Goal: Navigation & Orientation: Find specific page/section

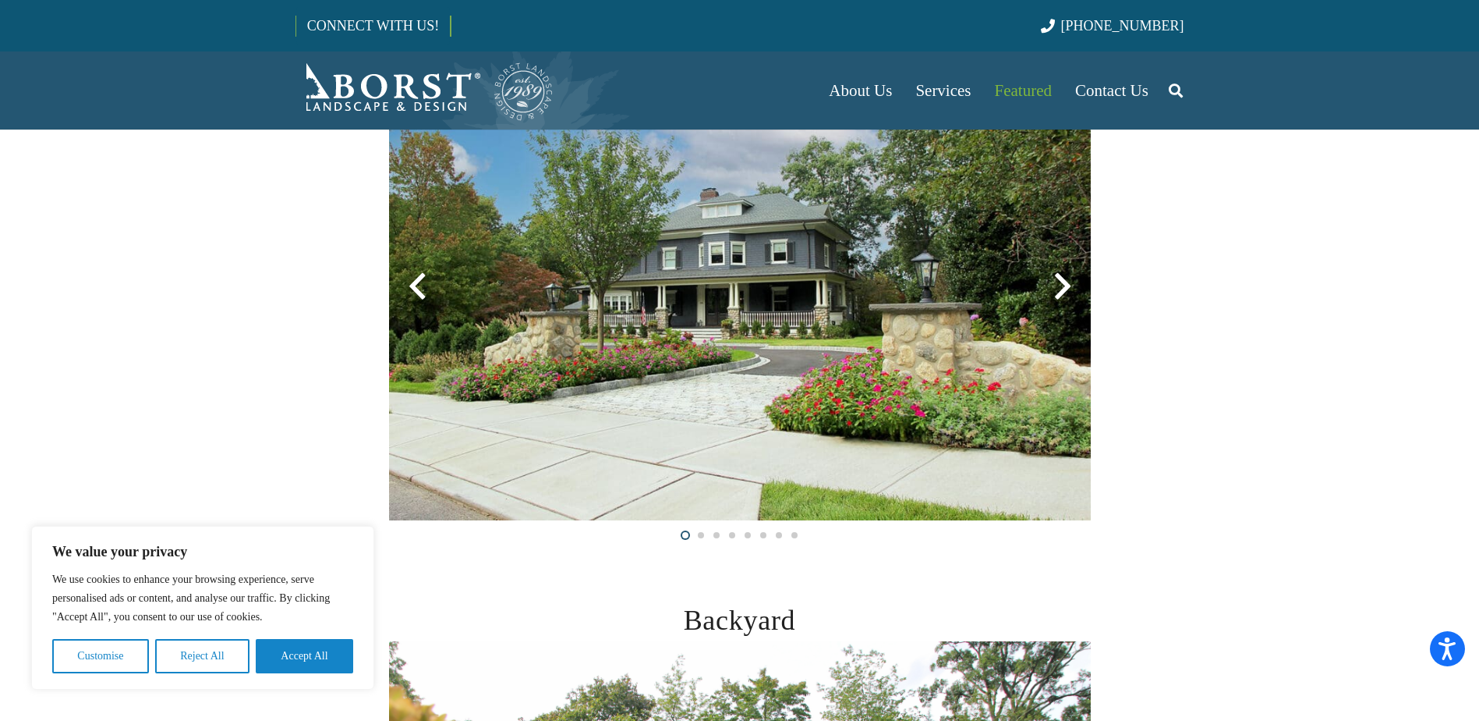
scroll to position [390, 0]
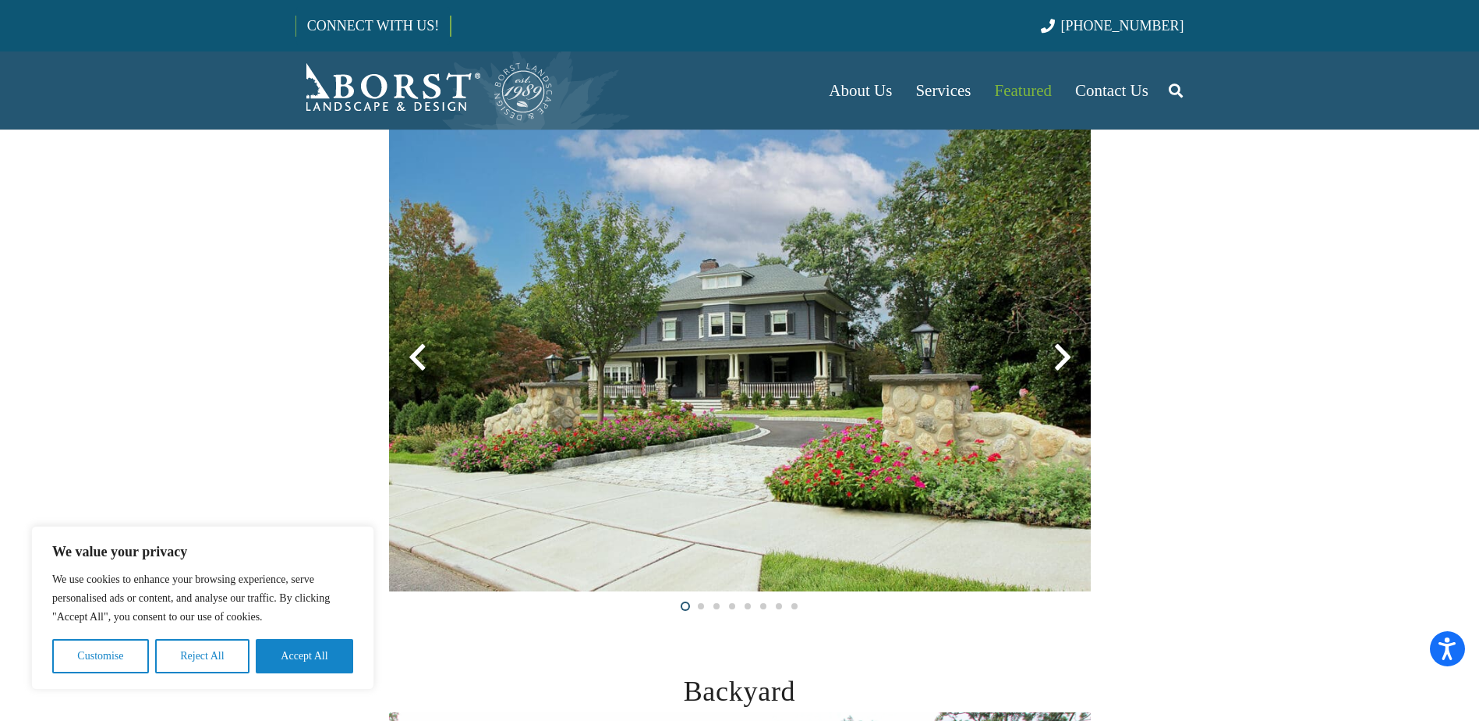
click at [1050, 361] on div at bounding box center [1063, 357] width 56 height 56
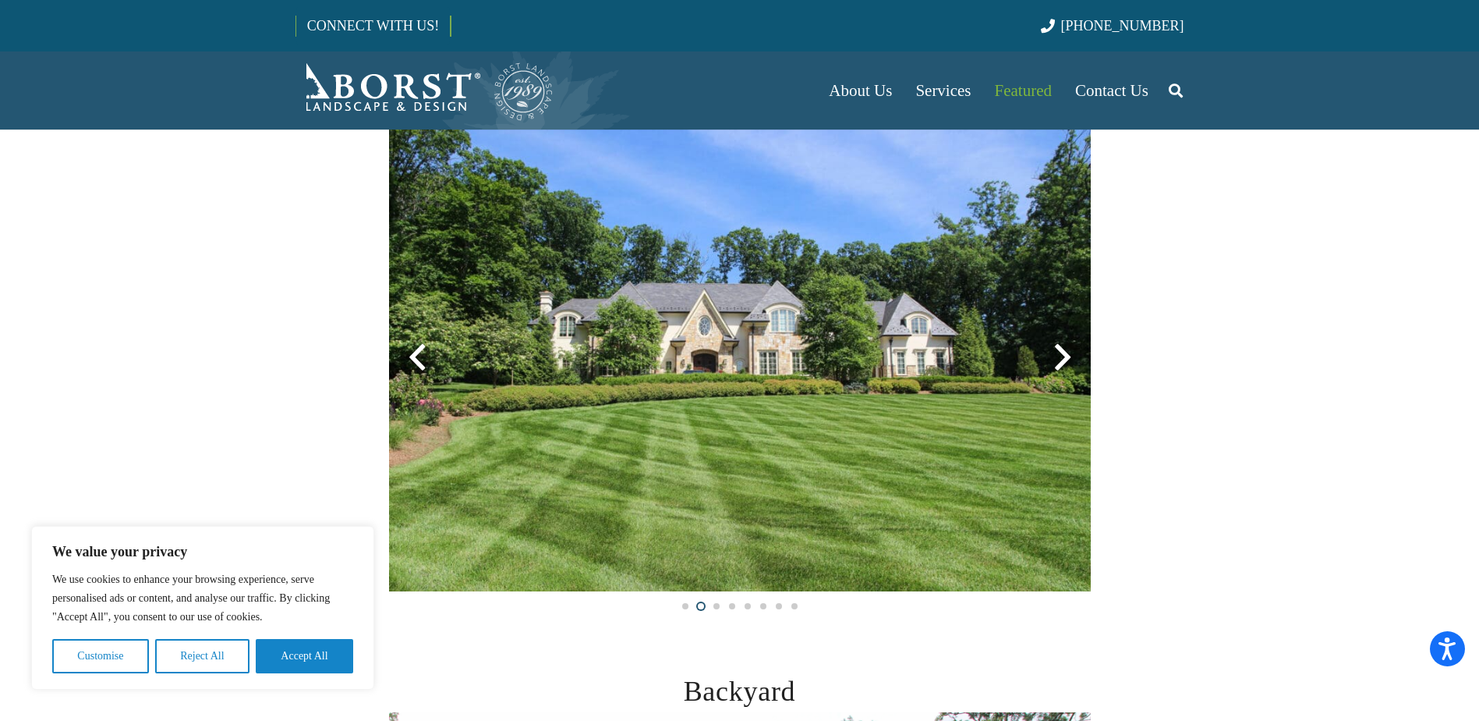
click at [1064, 362] on div at bounding box center [1063, 357] width 56 height 56
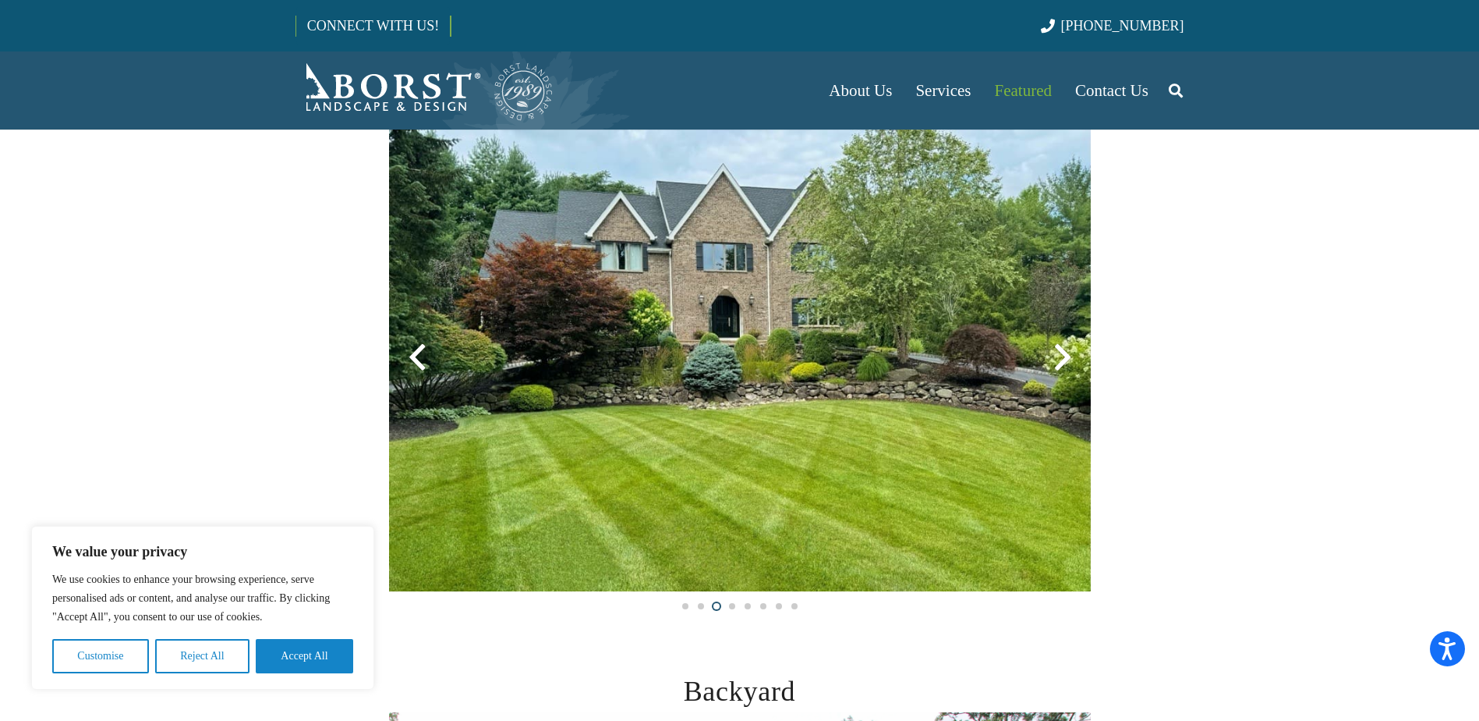
click at [1064, 362] on div at bounding box center [1063, 357] width 56 height 56
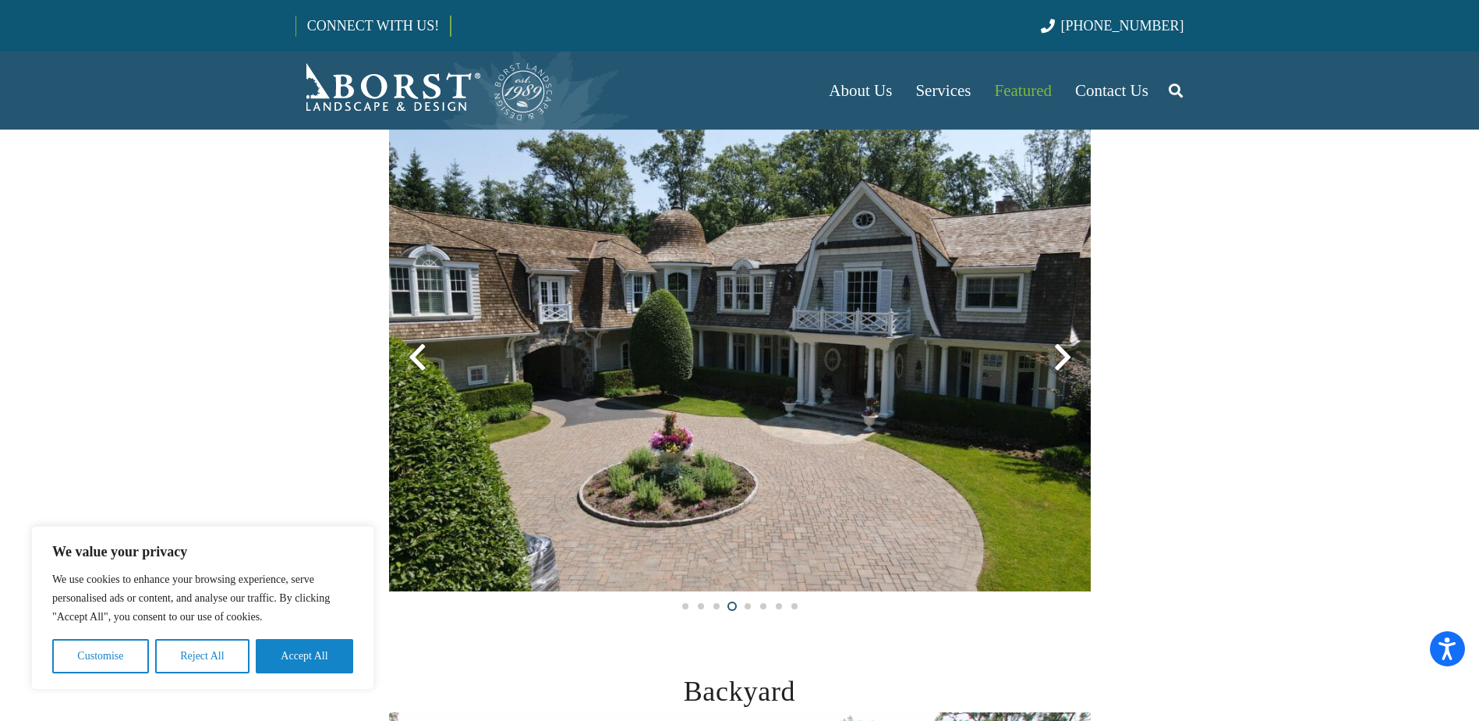
click at [1064, 362] on div at bounding box center [1063, 357] width 56 height 56
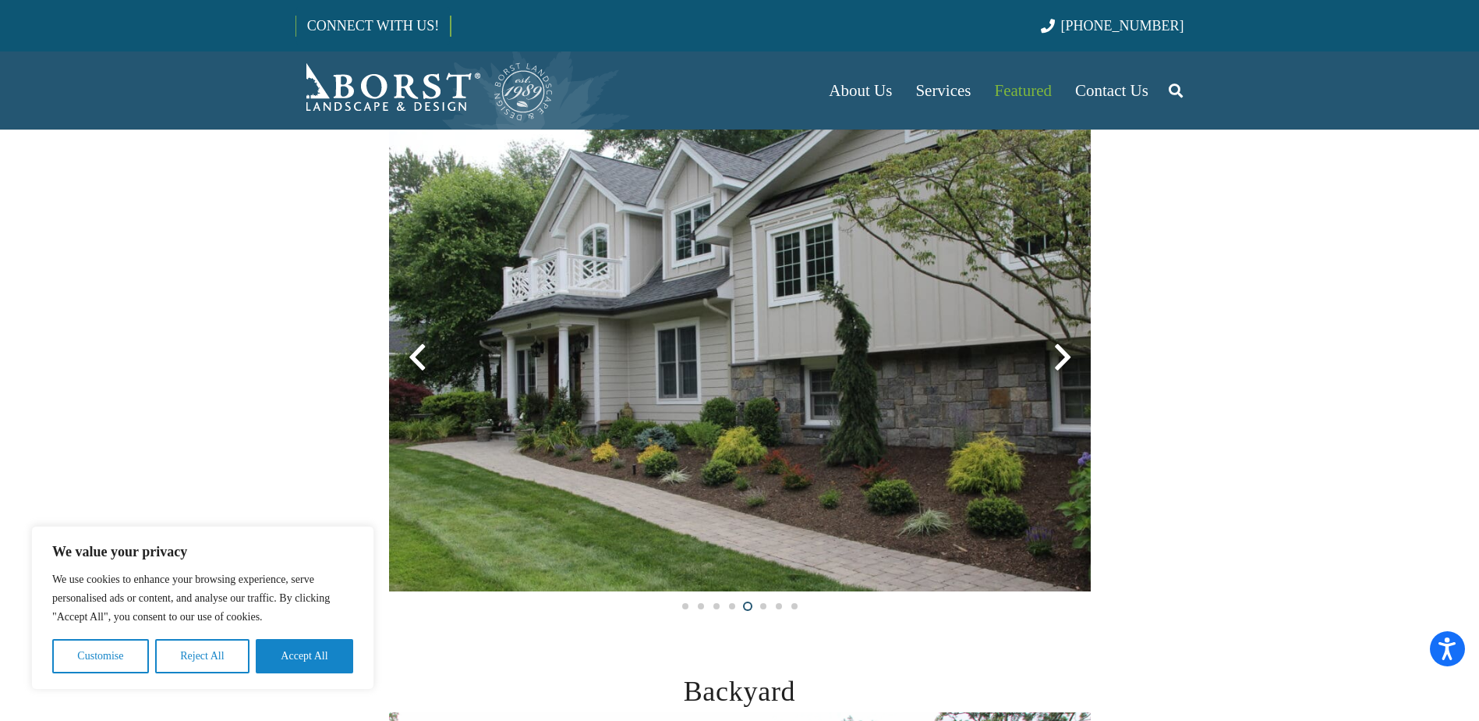
click at [1064, 362] on div at bounding box center [1063, 357] width 56 height 56
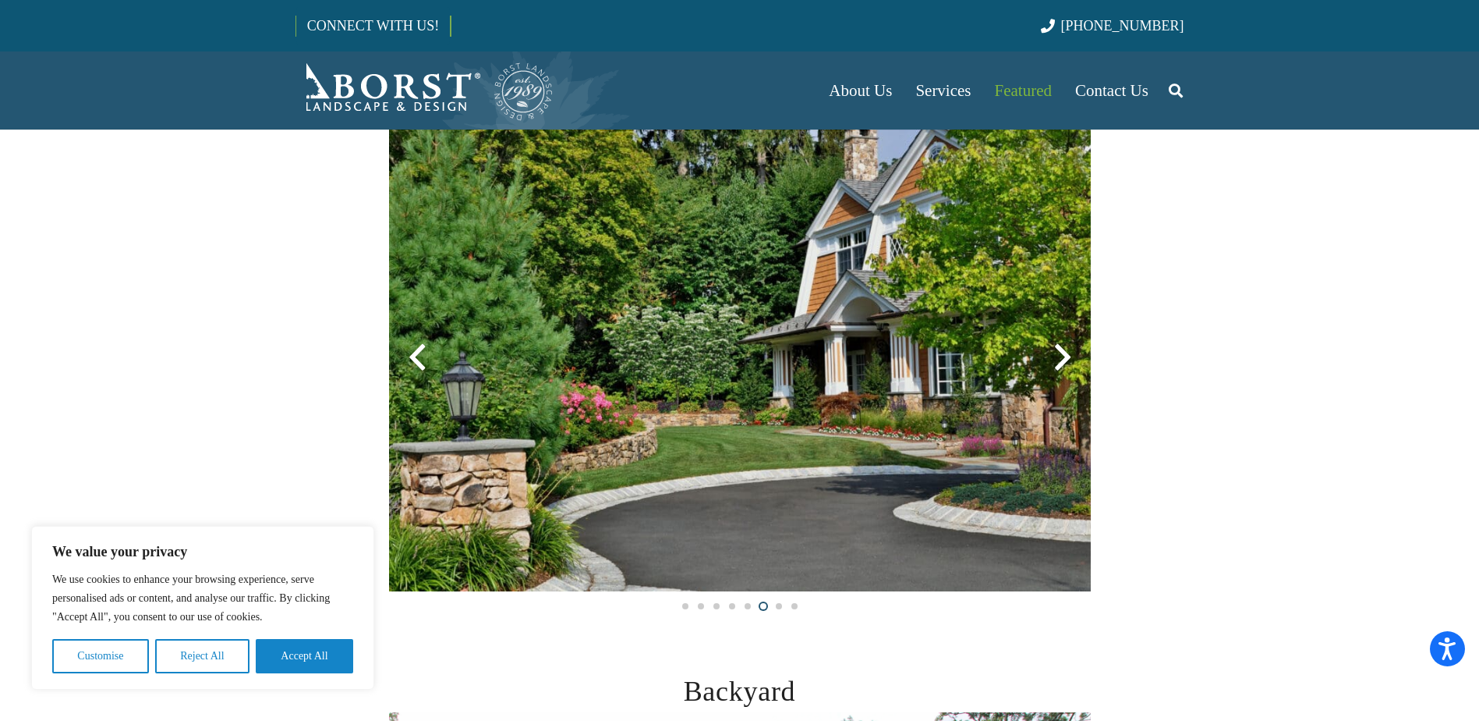
click at [1064, 362] on div at bounding box center [1063, 357] width 56 height 56
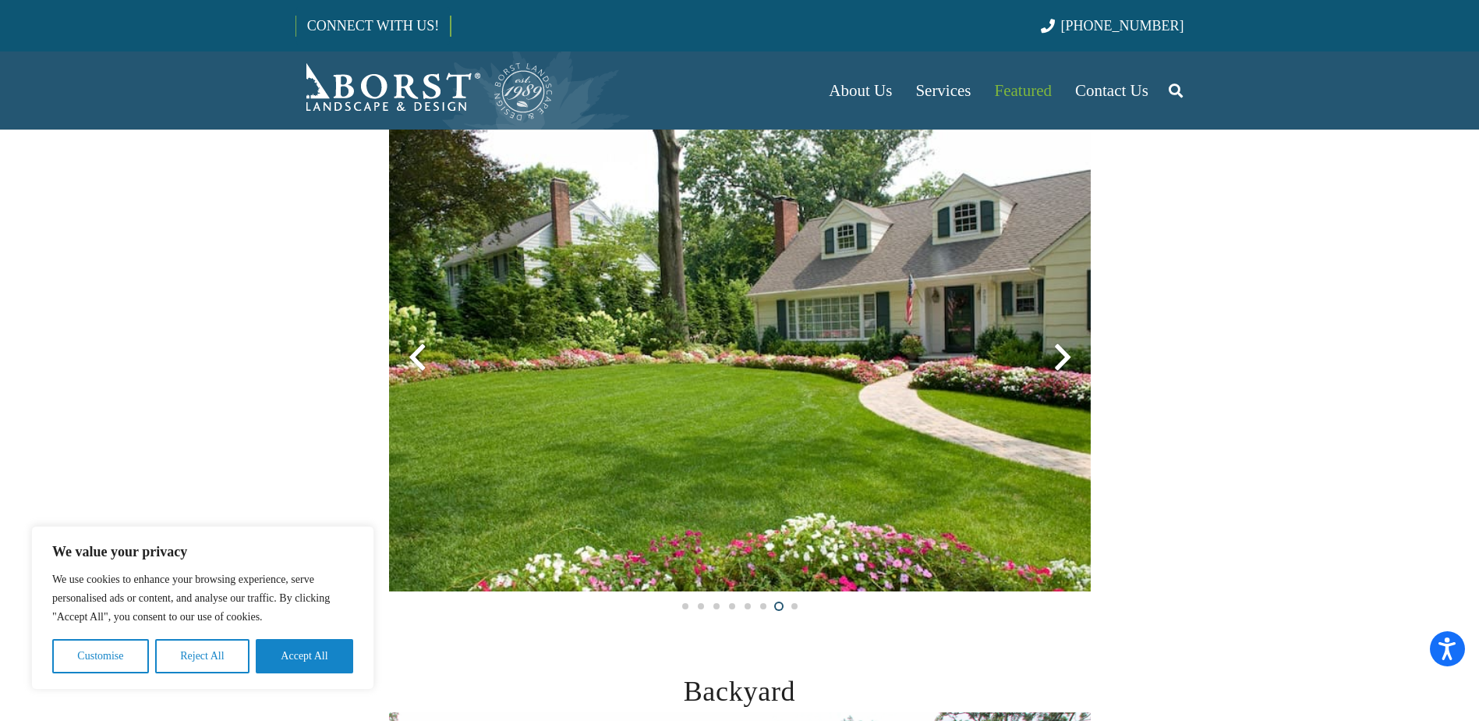
click at [1064, 362] on div at bounding box center [1063, 357] width 56 height 56
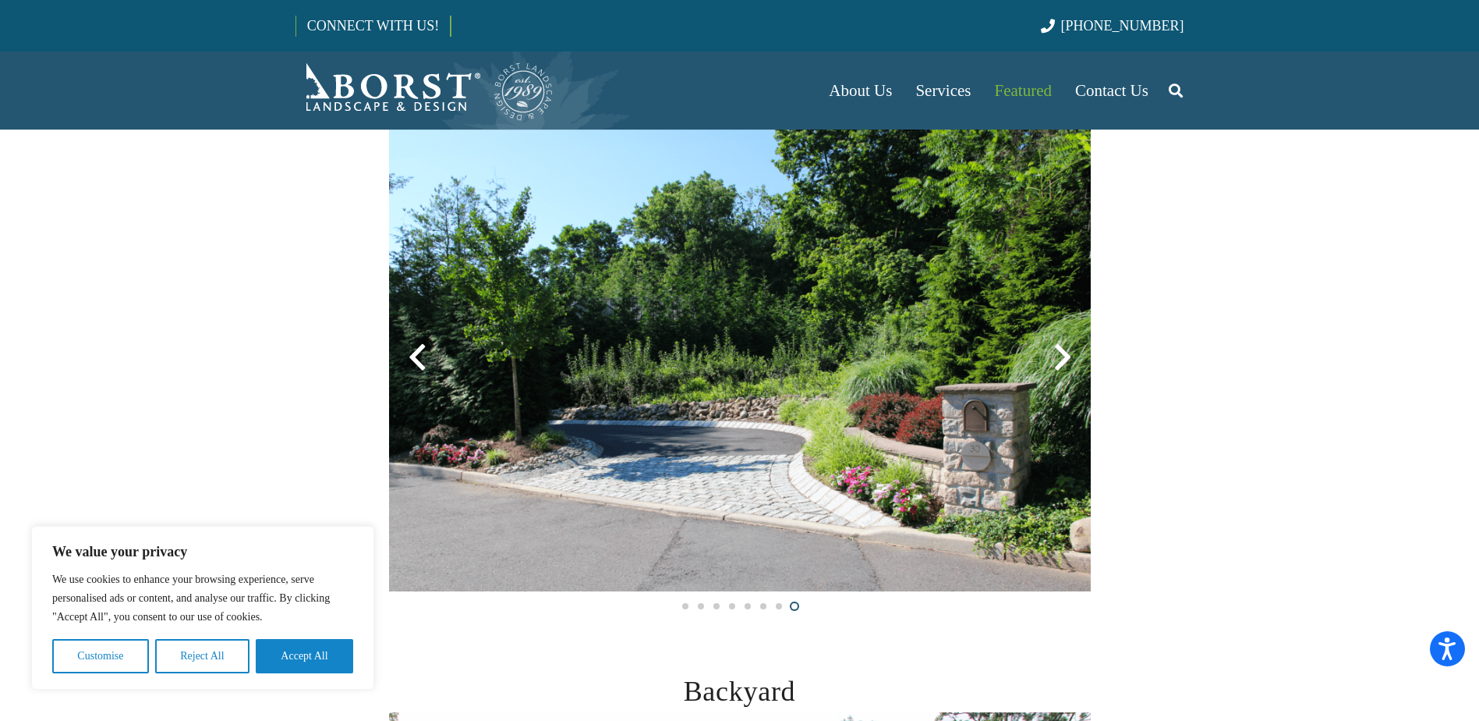
click at [1064, 362] on div at bounding box center [1063, 357] width 56 height 56
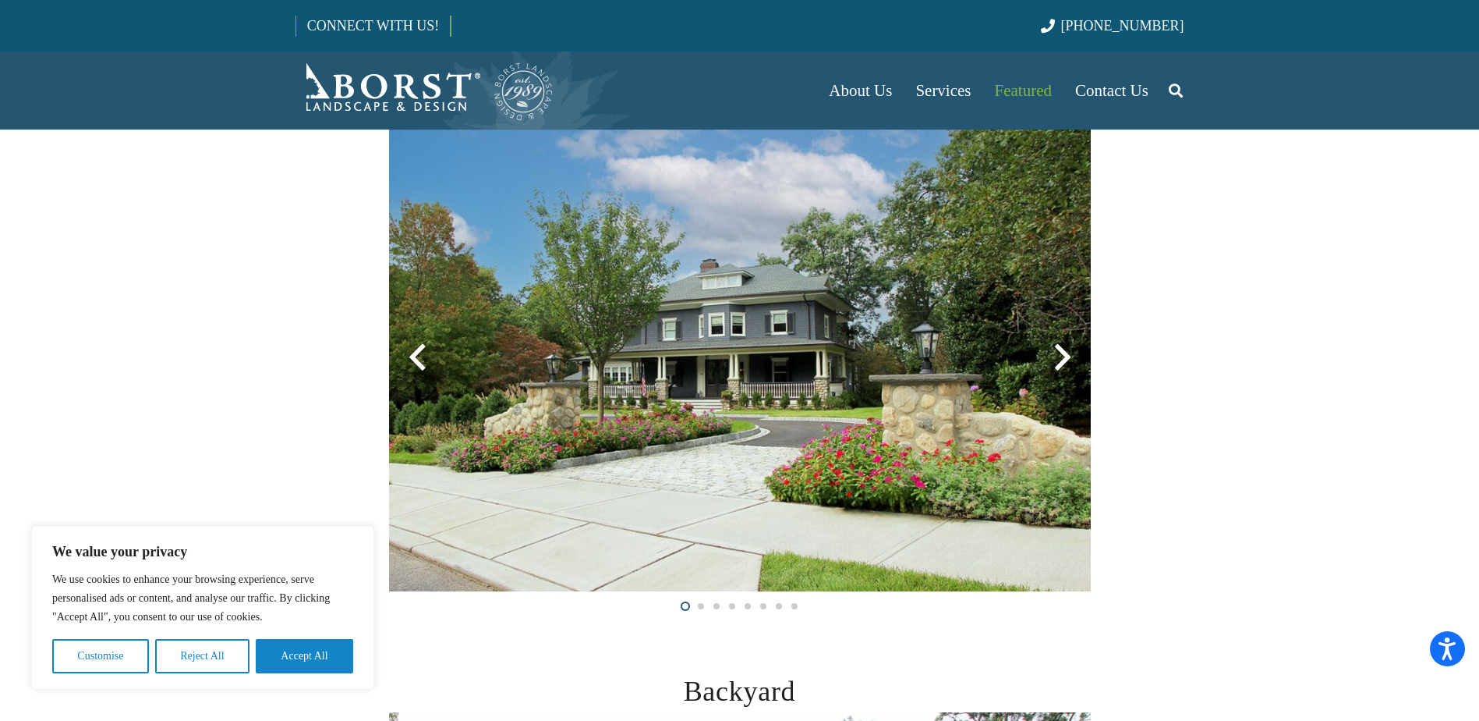
click at [1064, 362] on div at bounding box center [1063, 357] width 56 height 56
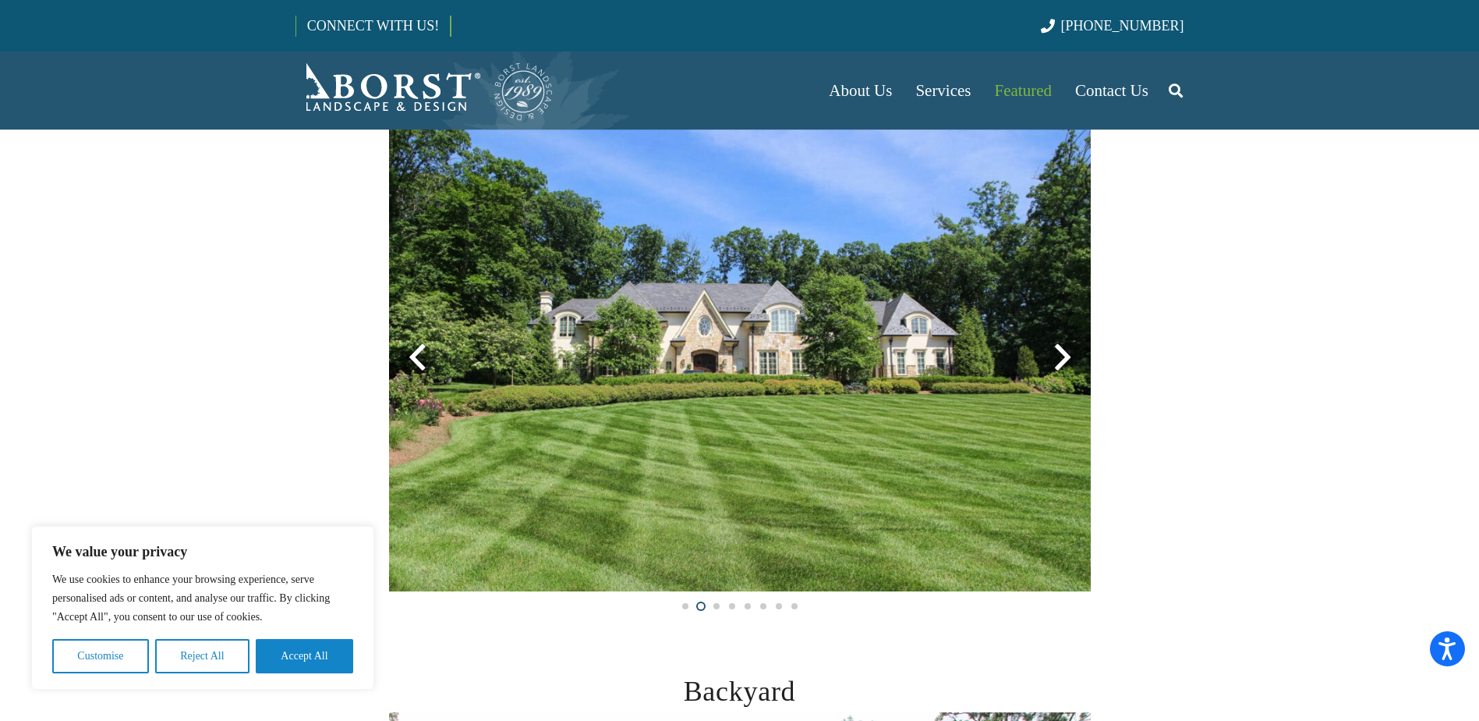
click at [1064, 362] on div at bounding box center [1063, 357] width 56 height 56
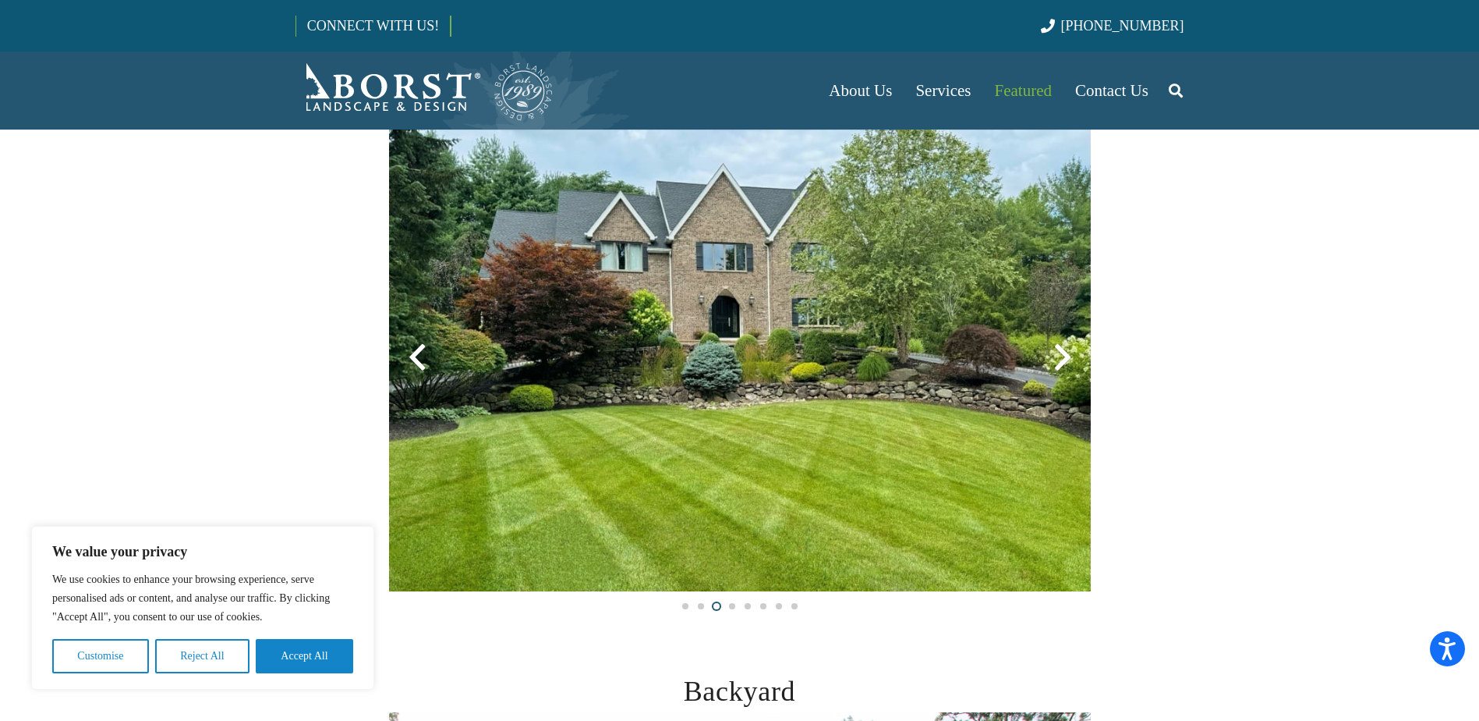
click at [1064, 362] on div at bounding box center [1063, 357] width 56 height 56
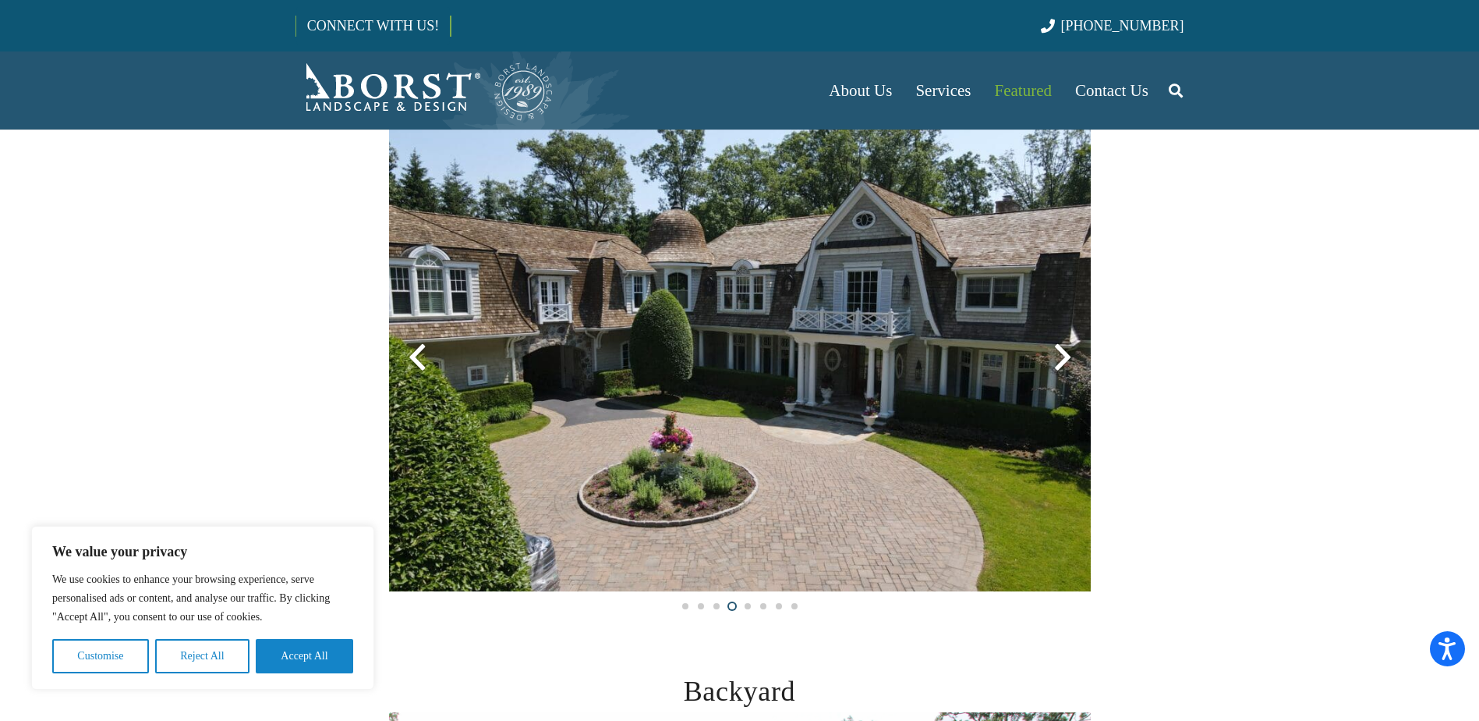
click at [1064, 362] on div at bounding box center [1063, 357] width 56 height 56
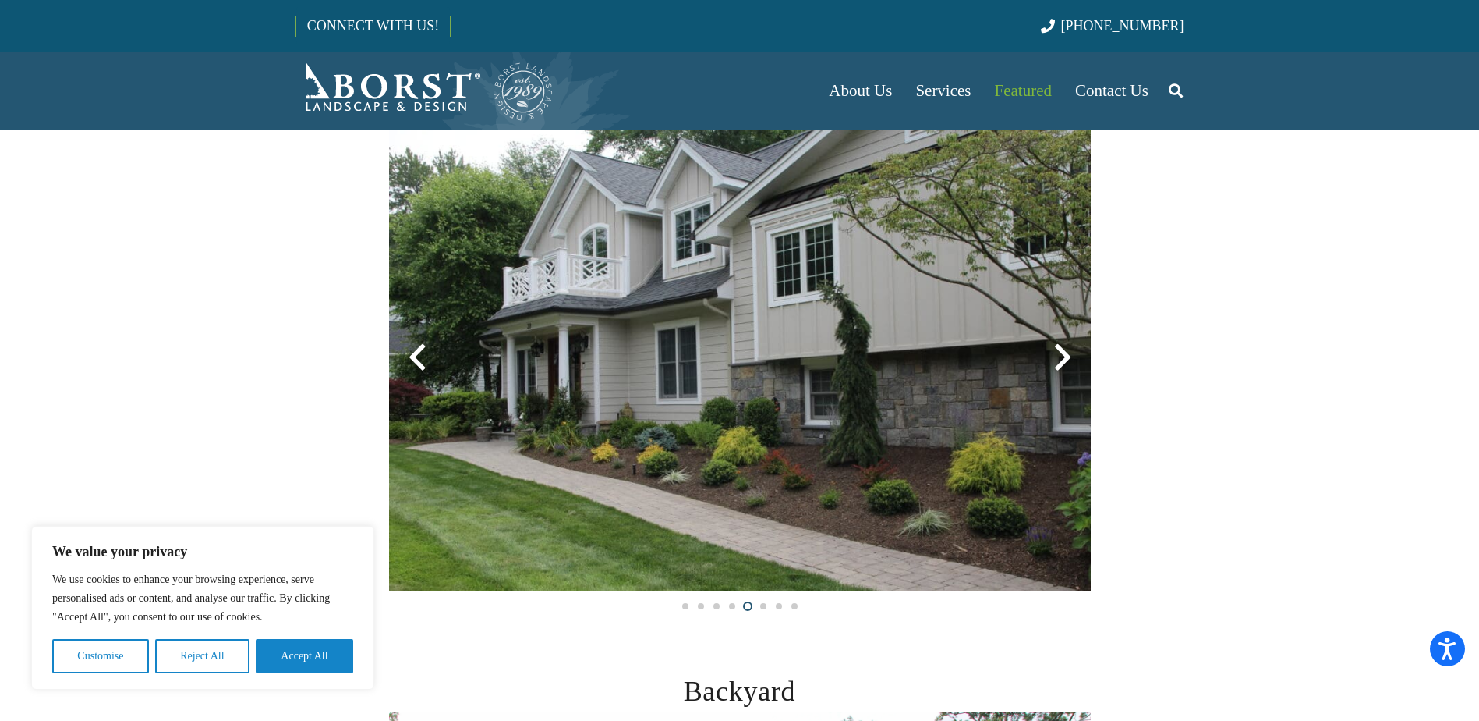
click at [1064, 362] on div at bounding box center [1063, 357] width 56 height 56
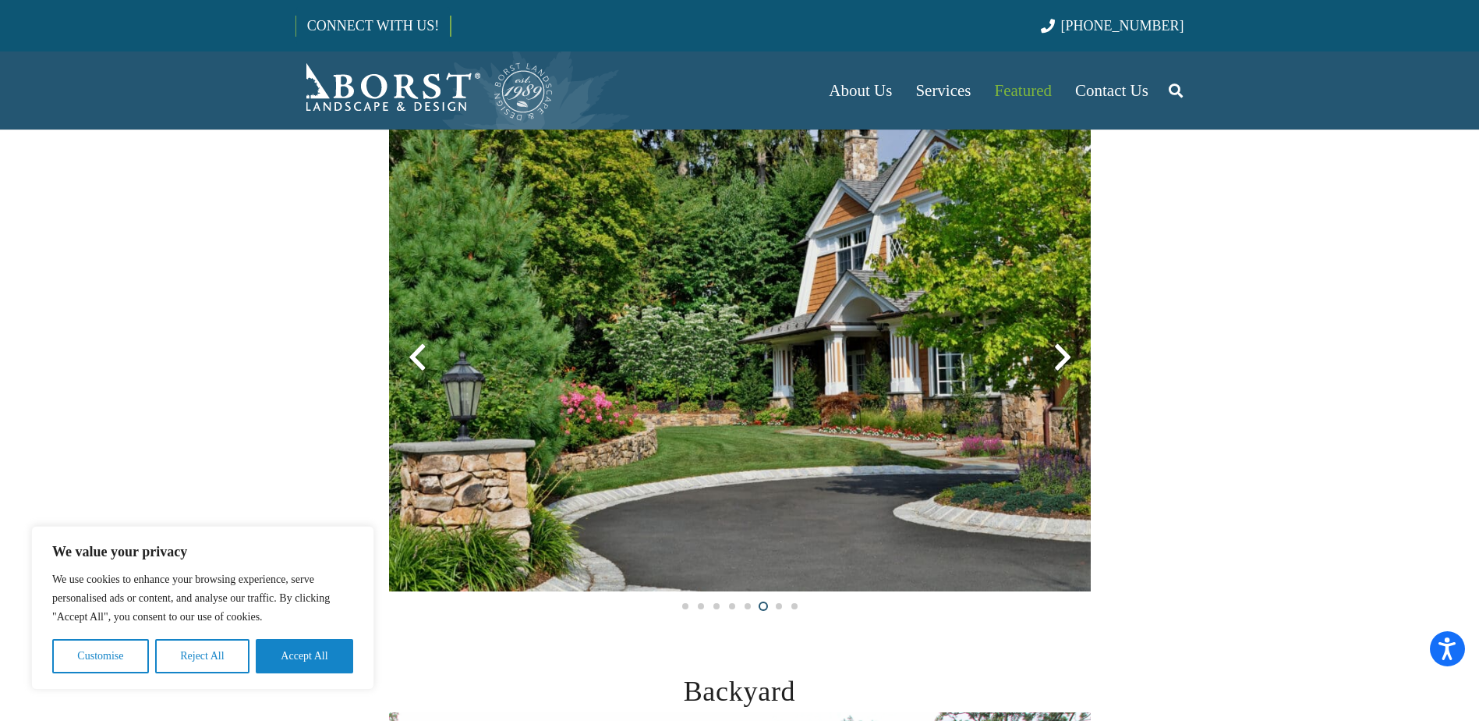
click at [1064, 362] on div at bounding box center [1063, 357] width 56 height 56
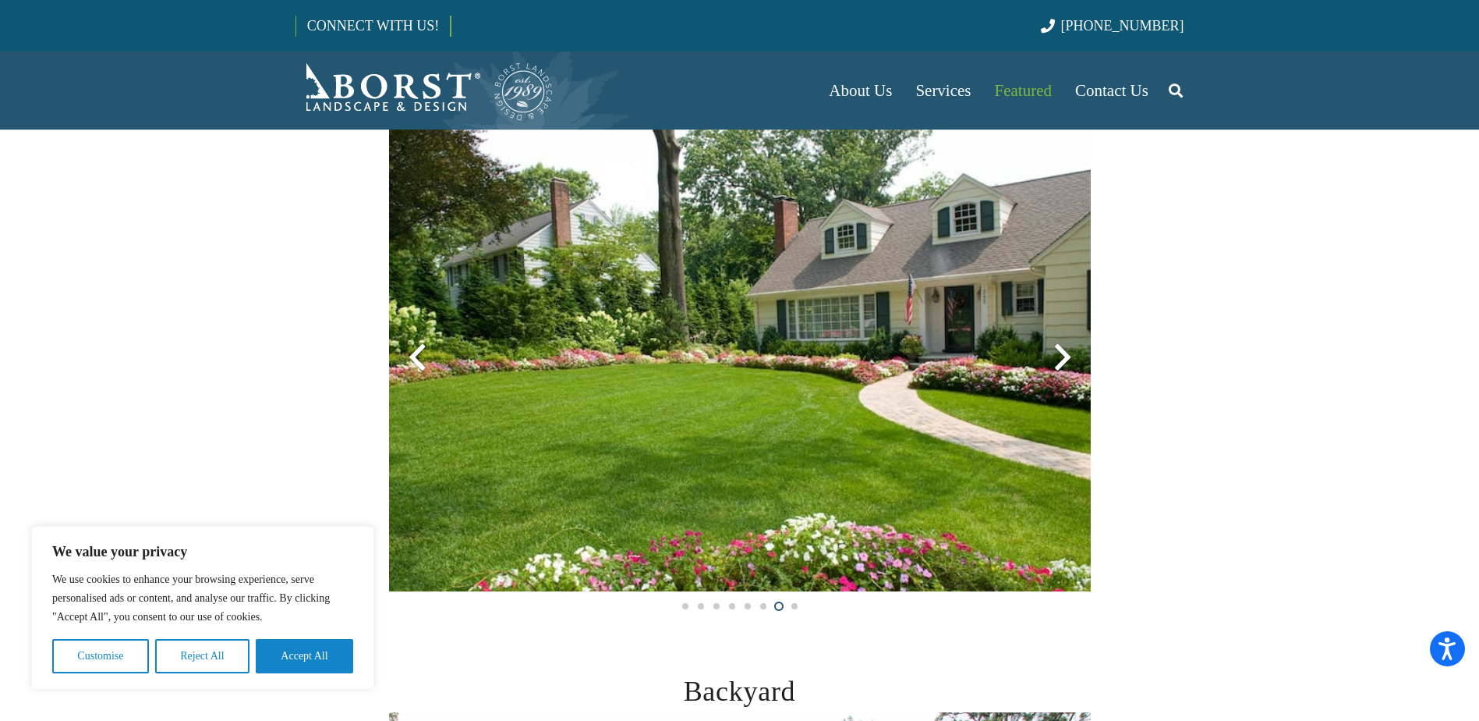
click at [1064, 362] on div at bounding box center [1063, 357] width 56 height 56
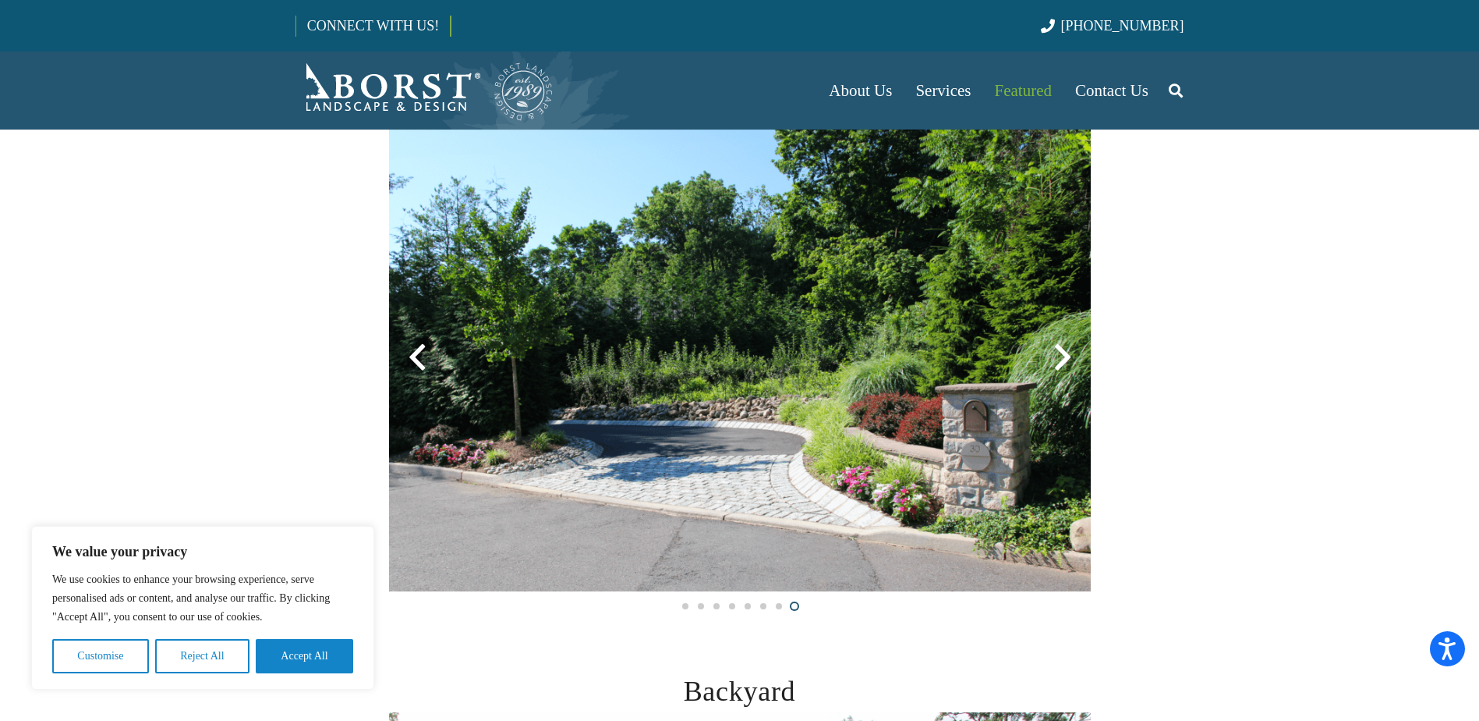
click at [1064, 362] on div at bounding box center [1063, 357] width 56 height 56
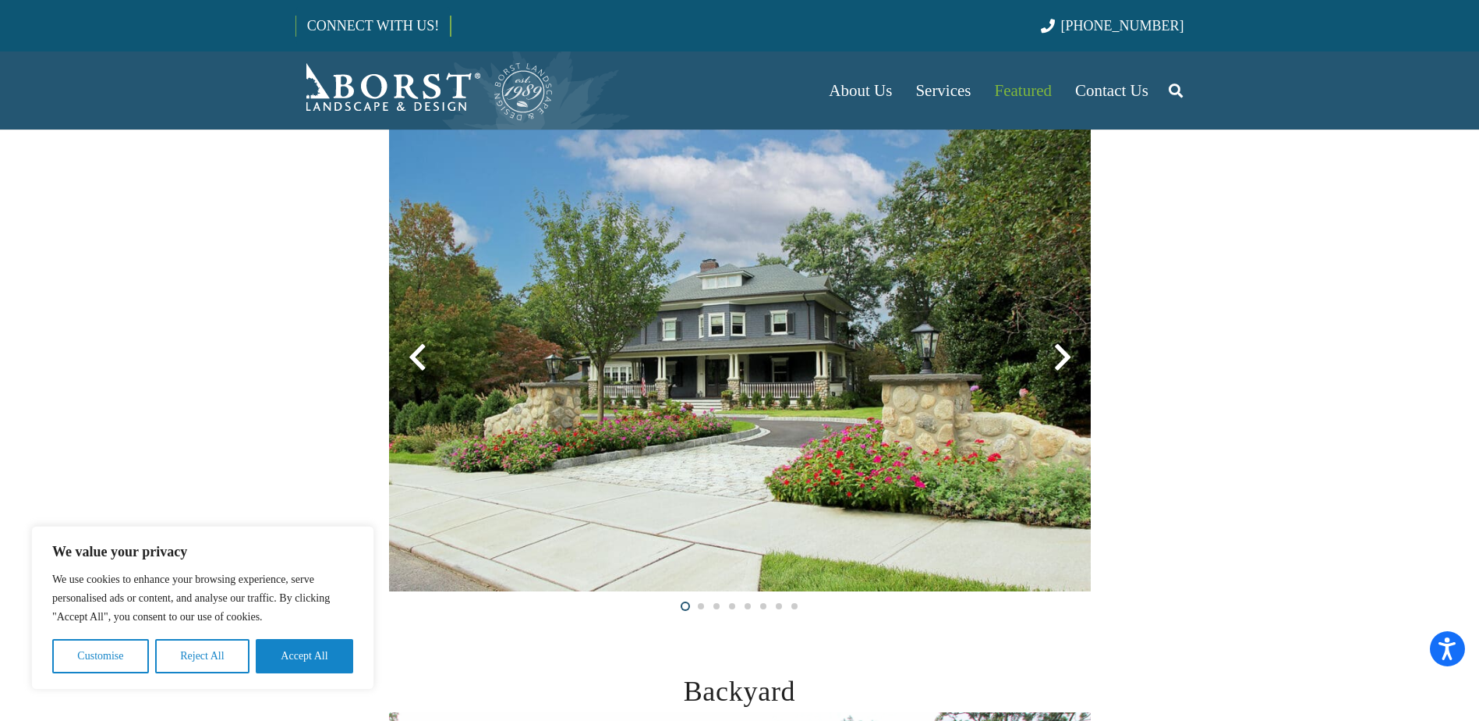
click at [1064, 362] on div at bounding box center [1063, 357] width 56 height 56
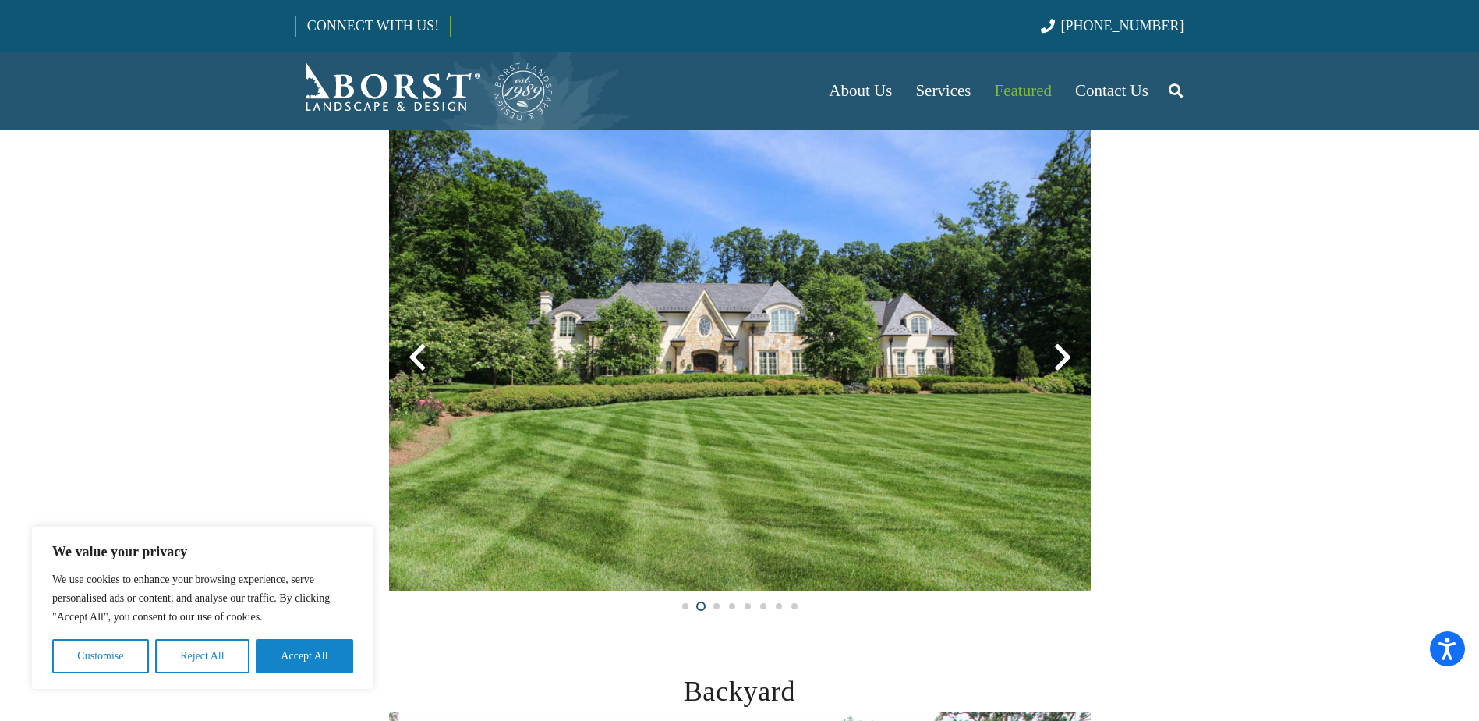
click at [1064, 362] on div at bounding box center [1063, 357] width 56 height 56
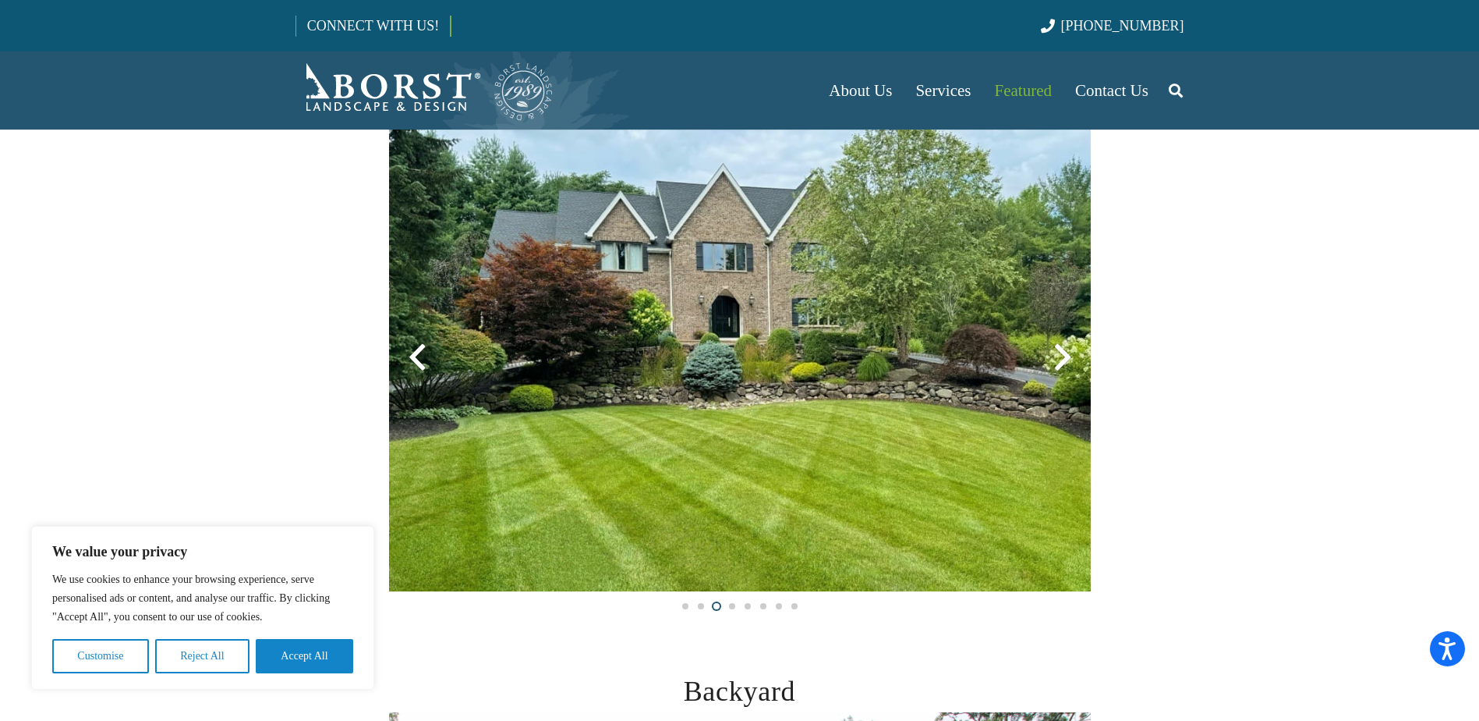
click at [1064, 362] on div at bounding box center [1063, 357] width 56 height 56
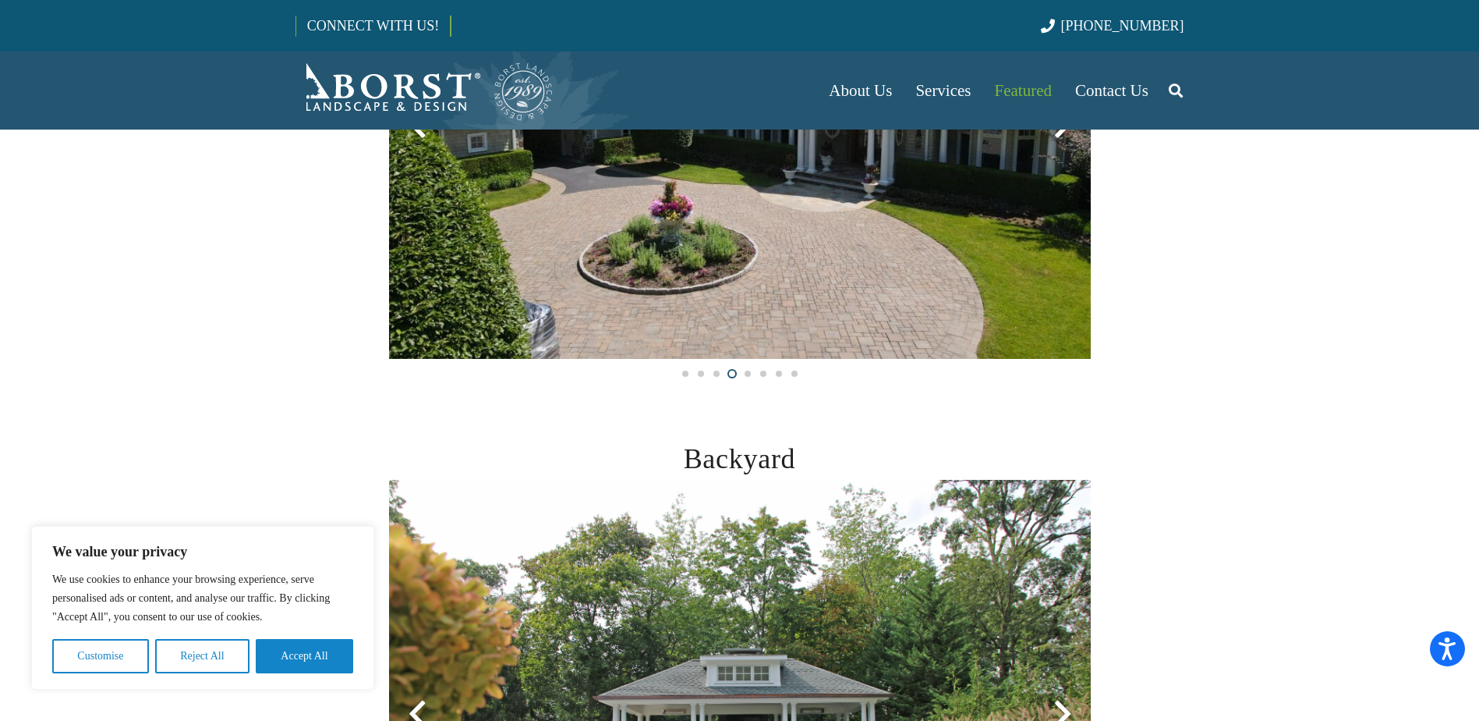
scroll to position [936, 0]
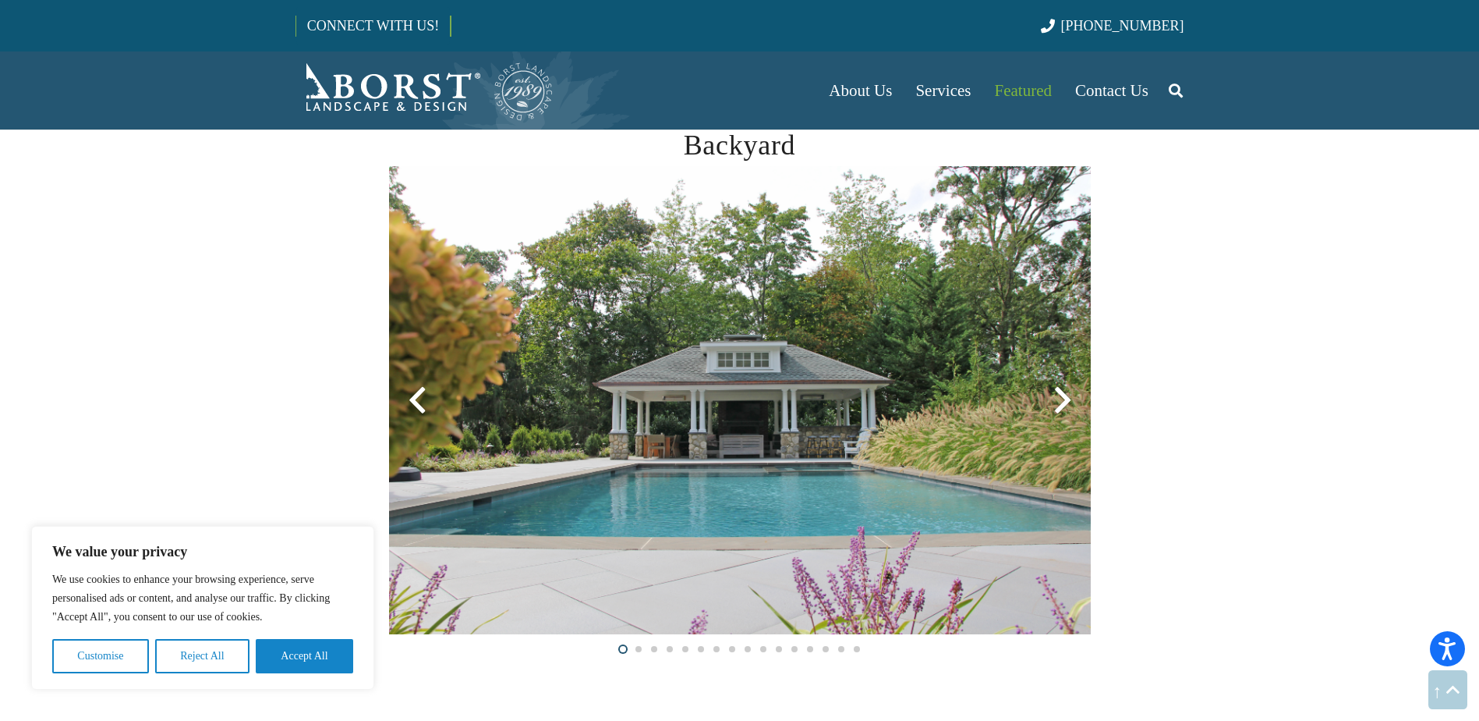
click at [1071, 393] on div at bounding box center [1063, 400] width 56 height 56
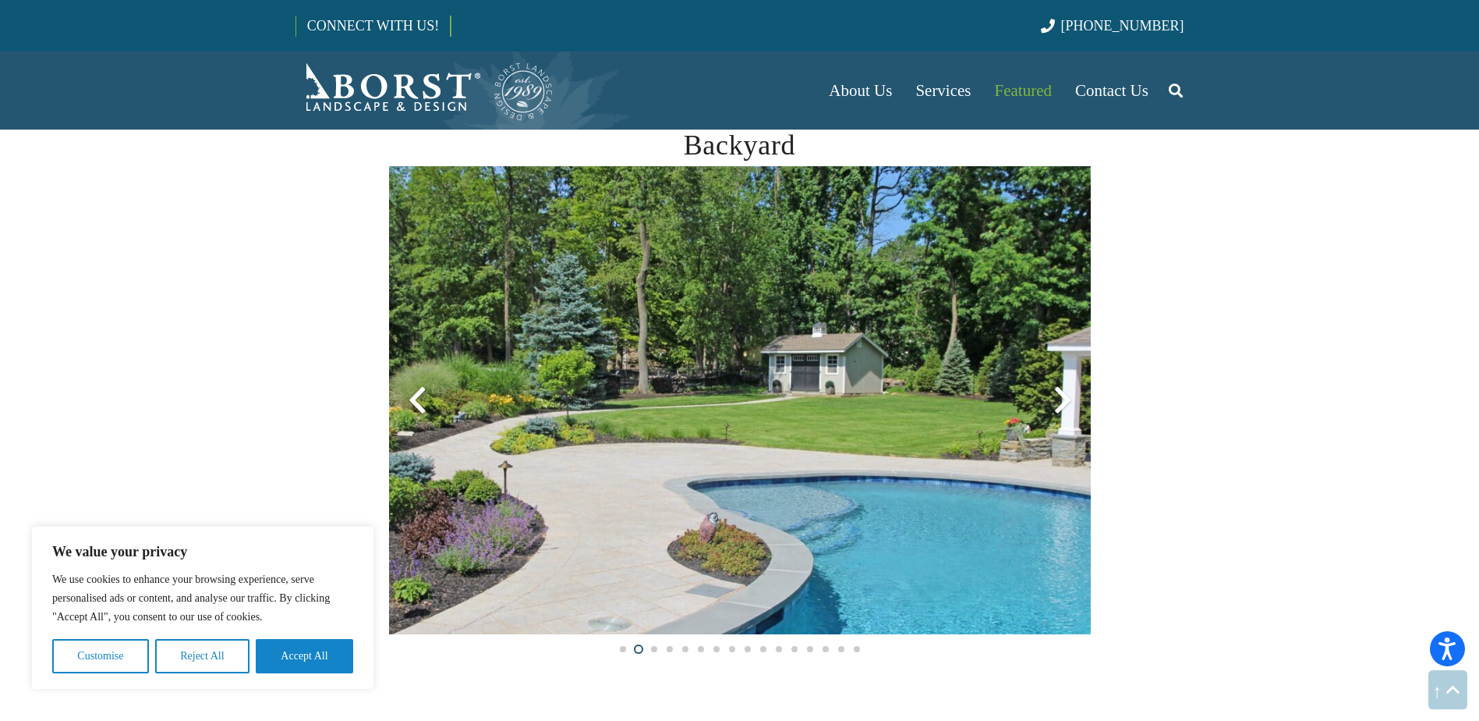
click at [1054, 395] on div at bounding box center [1063, 400] width 56 height 56
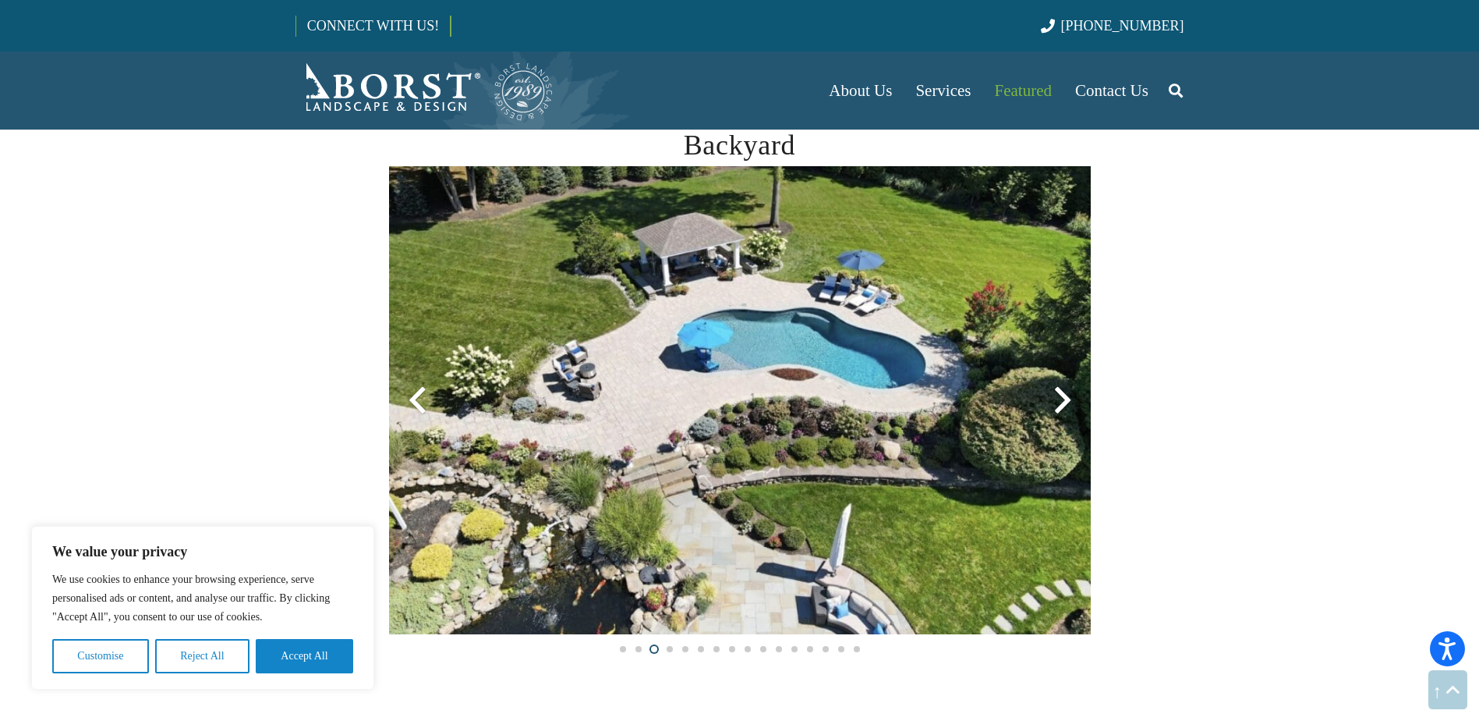
click at [1054, 395] on div at bounding box center [1063, 400] width 56 height 56
click at [1068, 393] on div at bounding box center [1063, 400] width 56 height 56
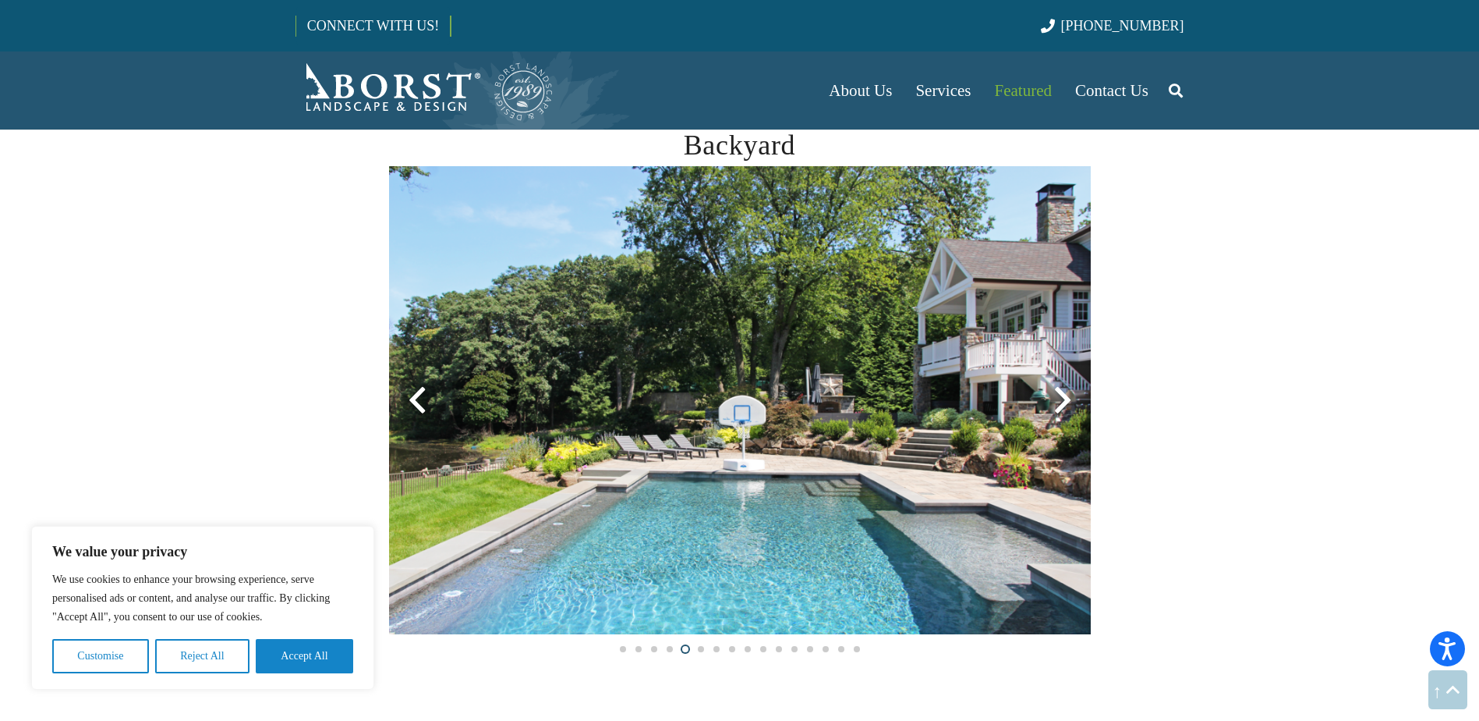
click at [1068, 393] on div at bounding box center [1063, 400] width 56 height 56
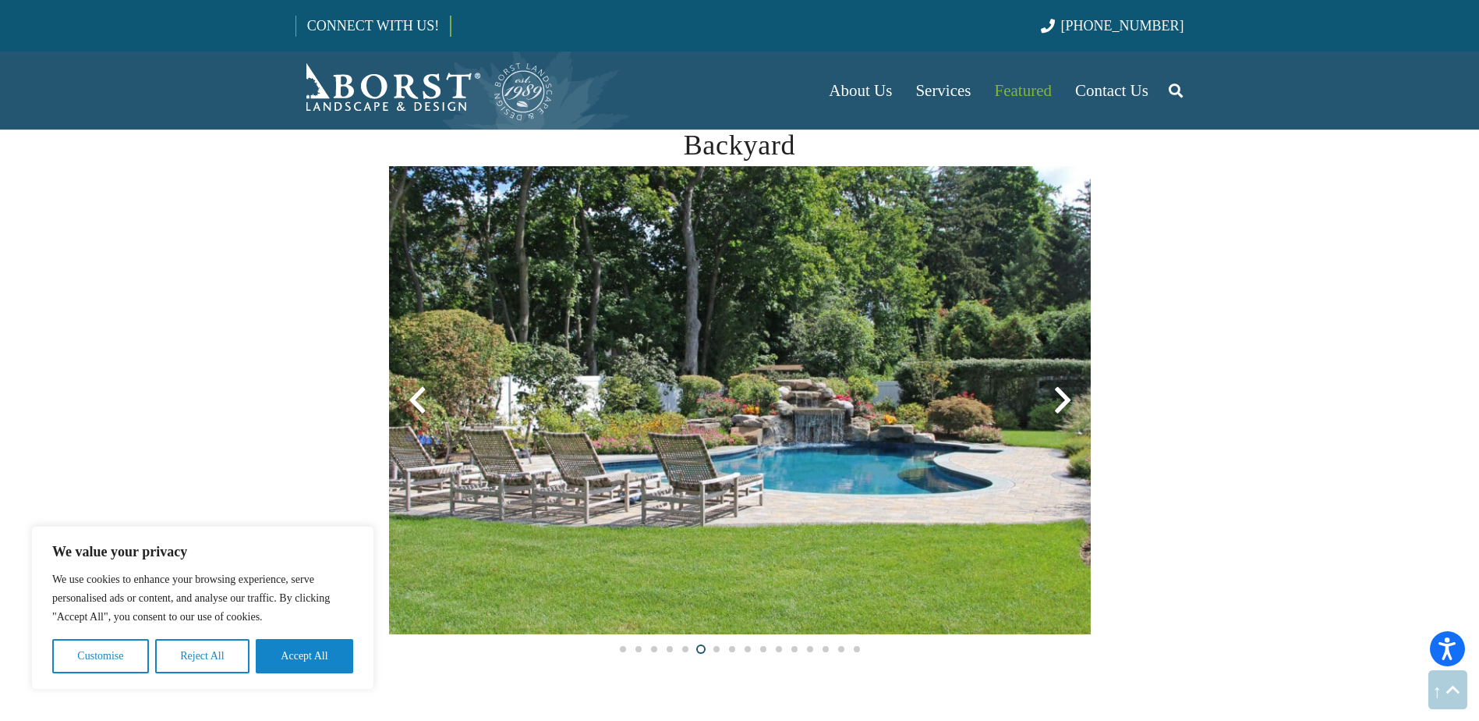
click at [1068, 393] on div at bounding box center [1063, 400] width 56 height 56
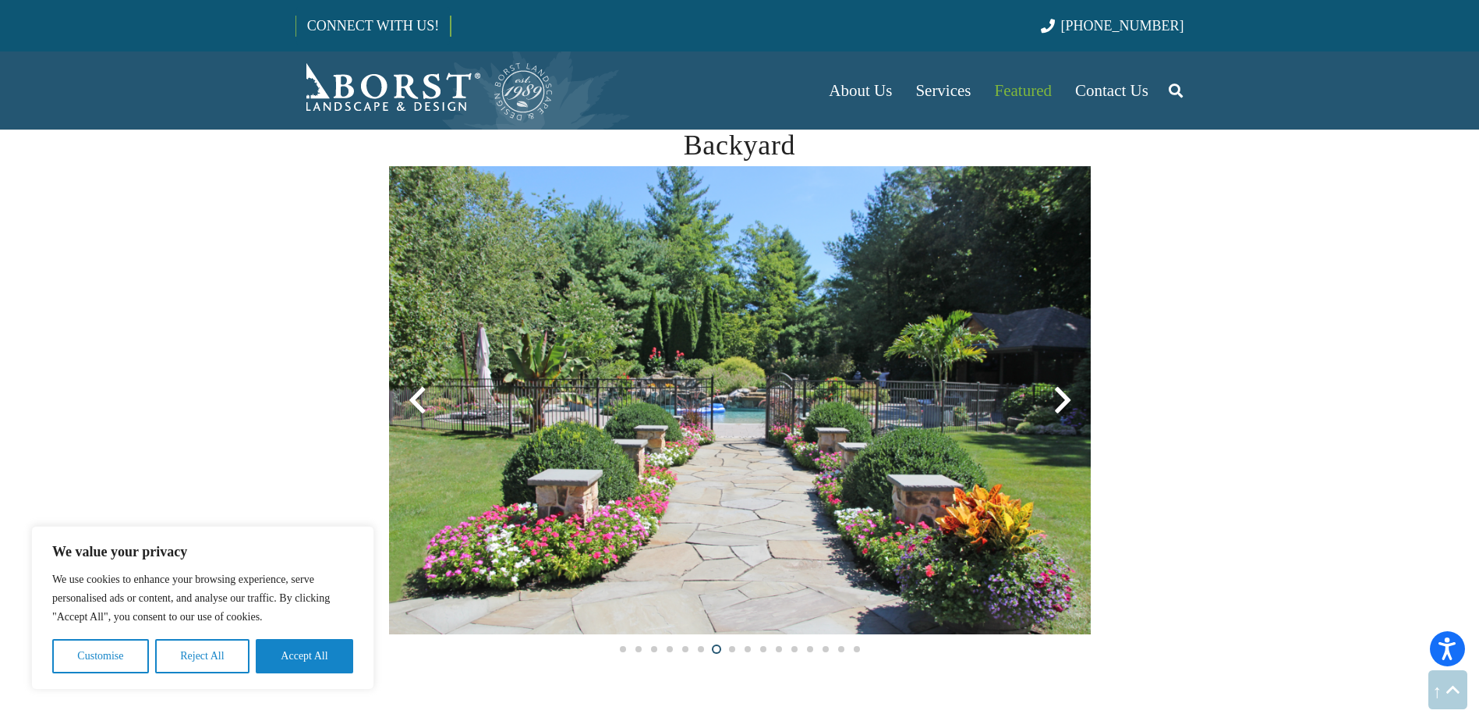
click at [1068, 393] on div at bounding box center [1063, 400] width 56 height 56
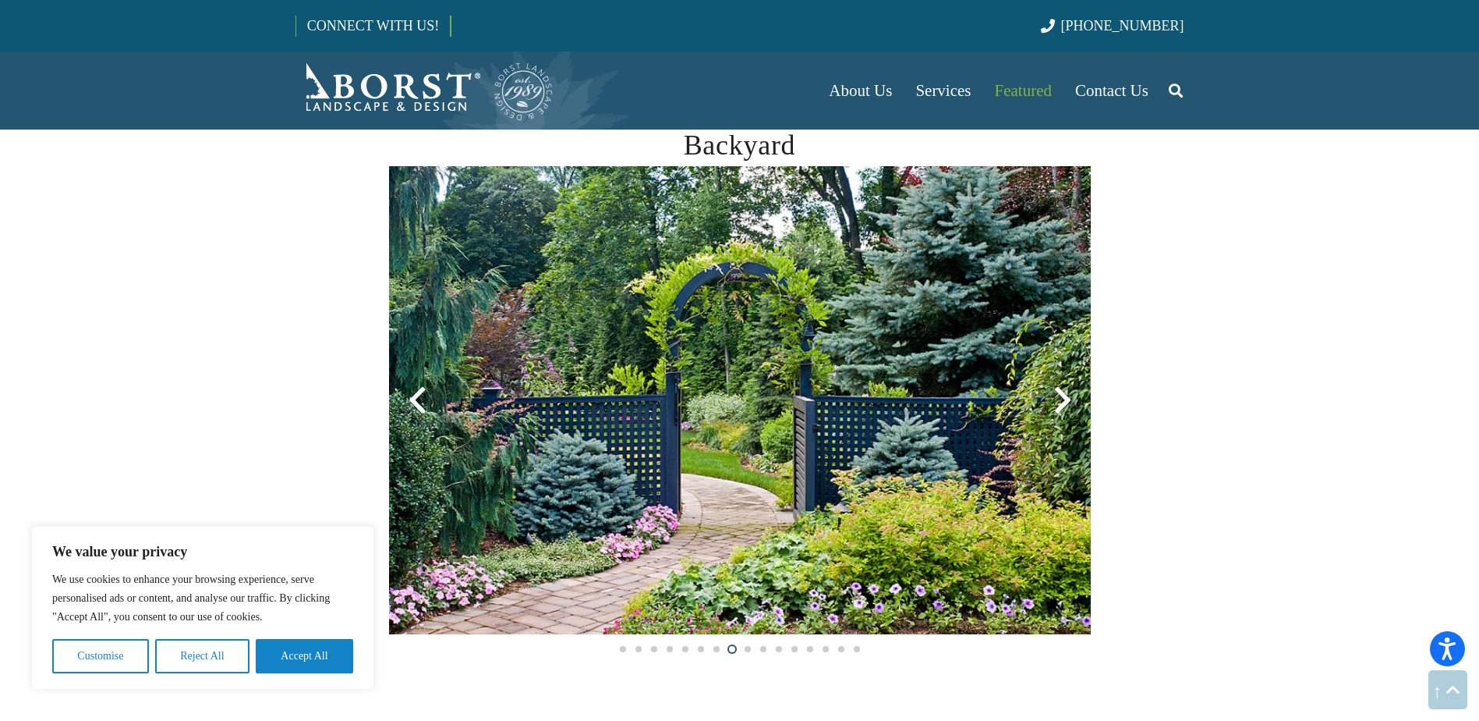
click at [1068, 393] on div at bounding box center [1063, 400] width 56 height 56
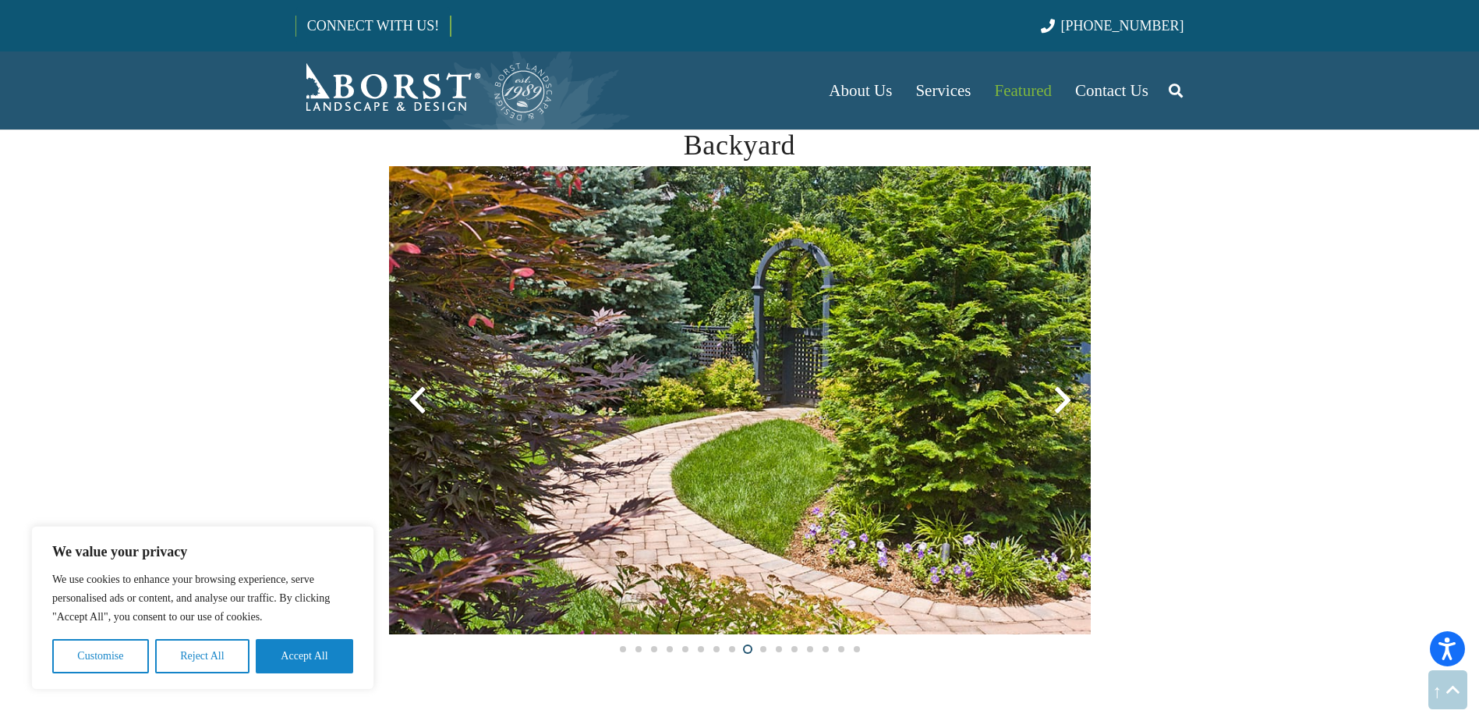
click at [1068, 393] on div at bounding box center [1063, 400] width 56 height 56
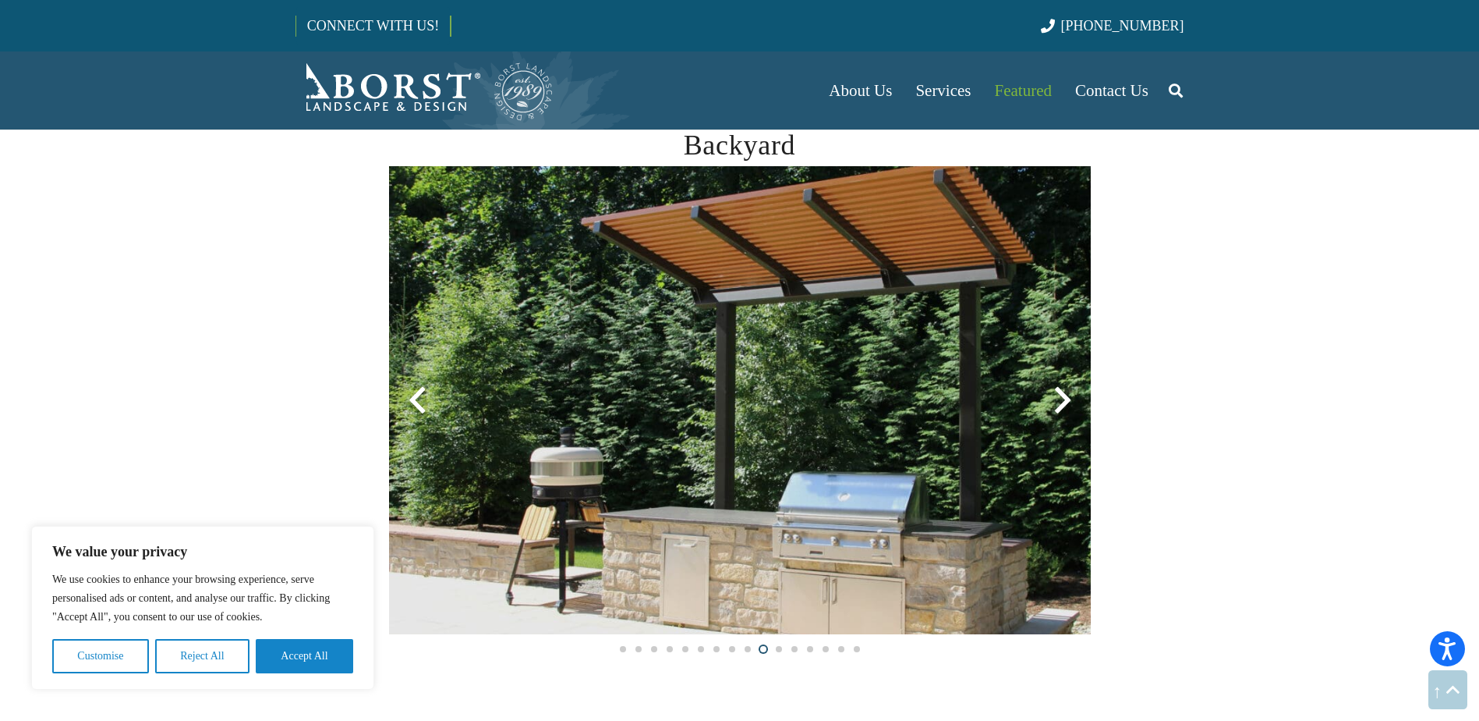
click at [1068, 393] on div at bounding box center [1063, 400] width 56 height 56
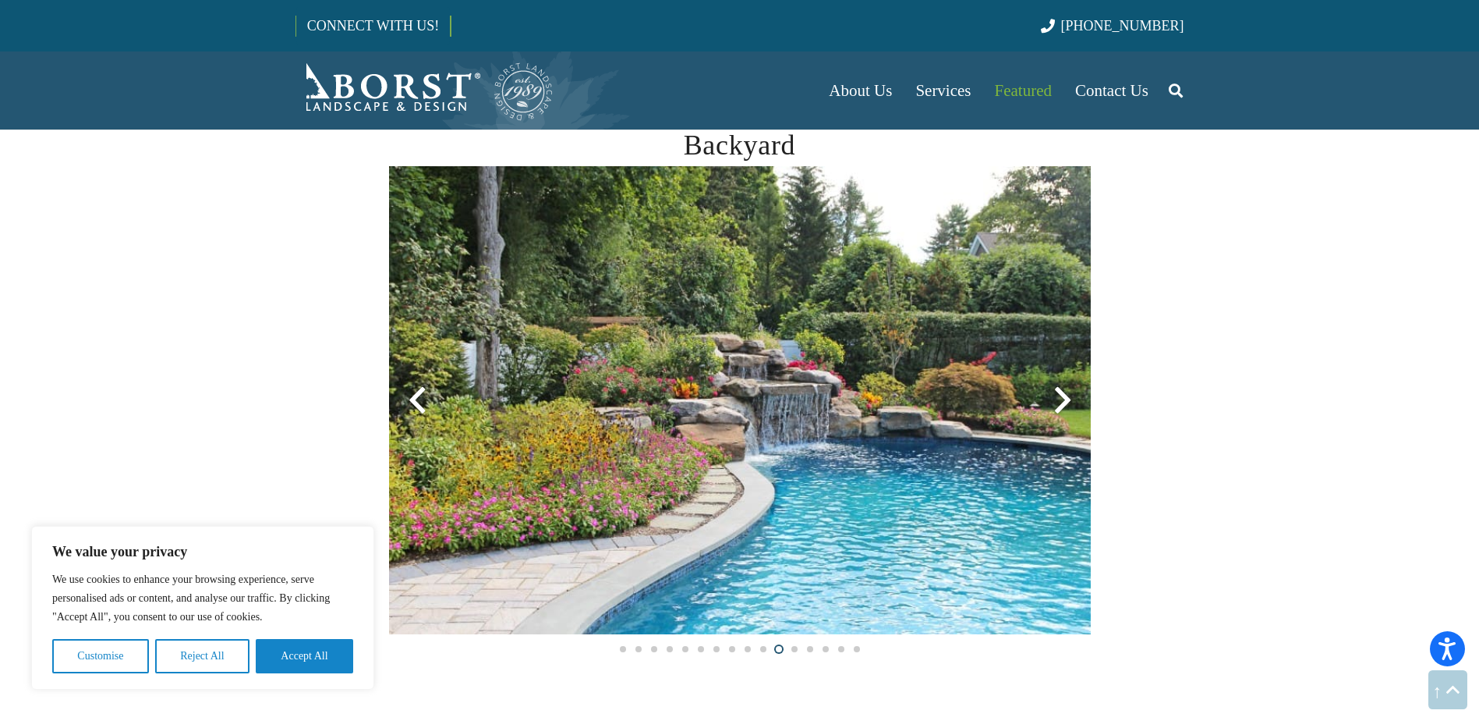
click at [1068, 393] on div at bounding box center [1063, 400] width 56 height 56
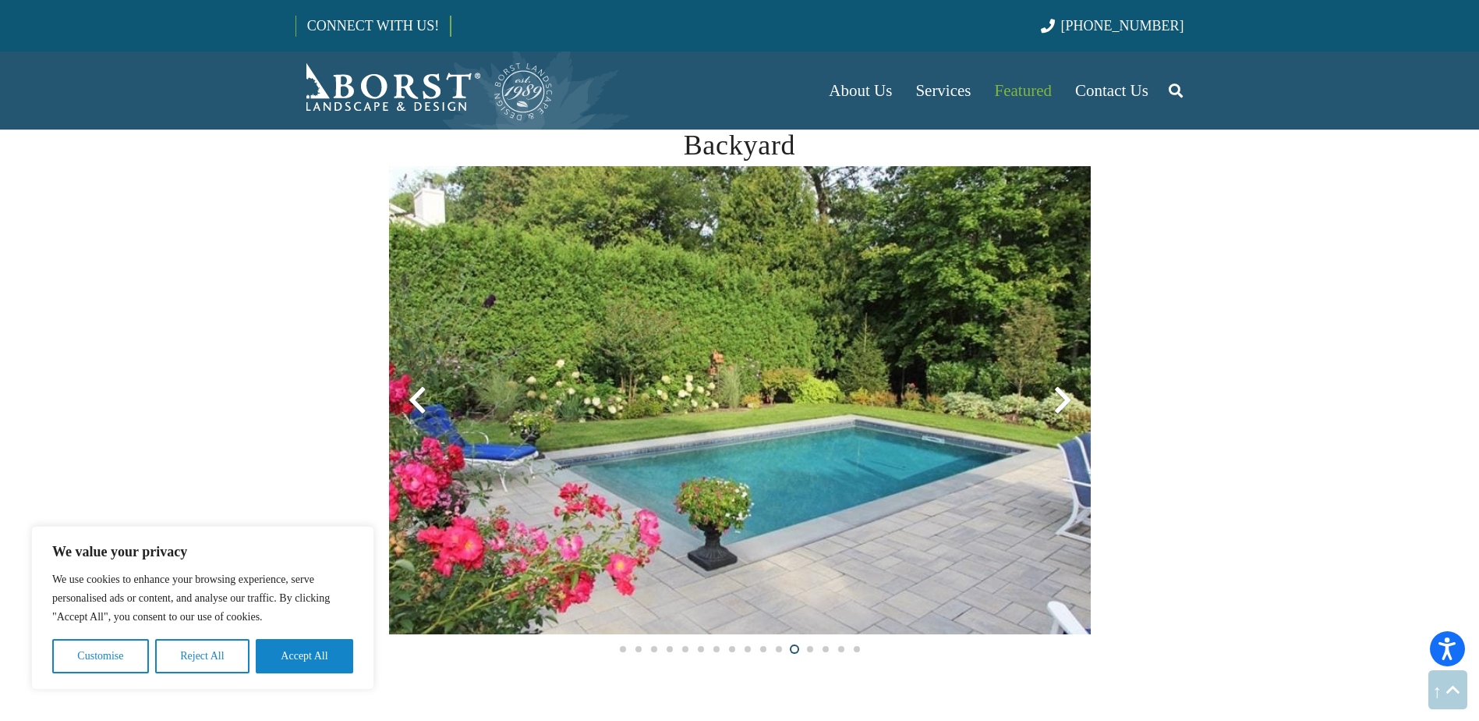
click at [1068, 393] on div at bounding box center [1063, 400] width 56 height 56
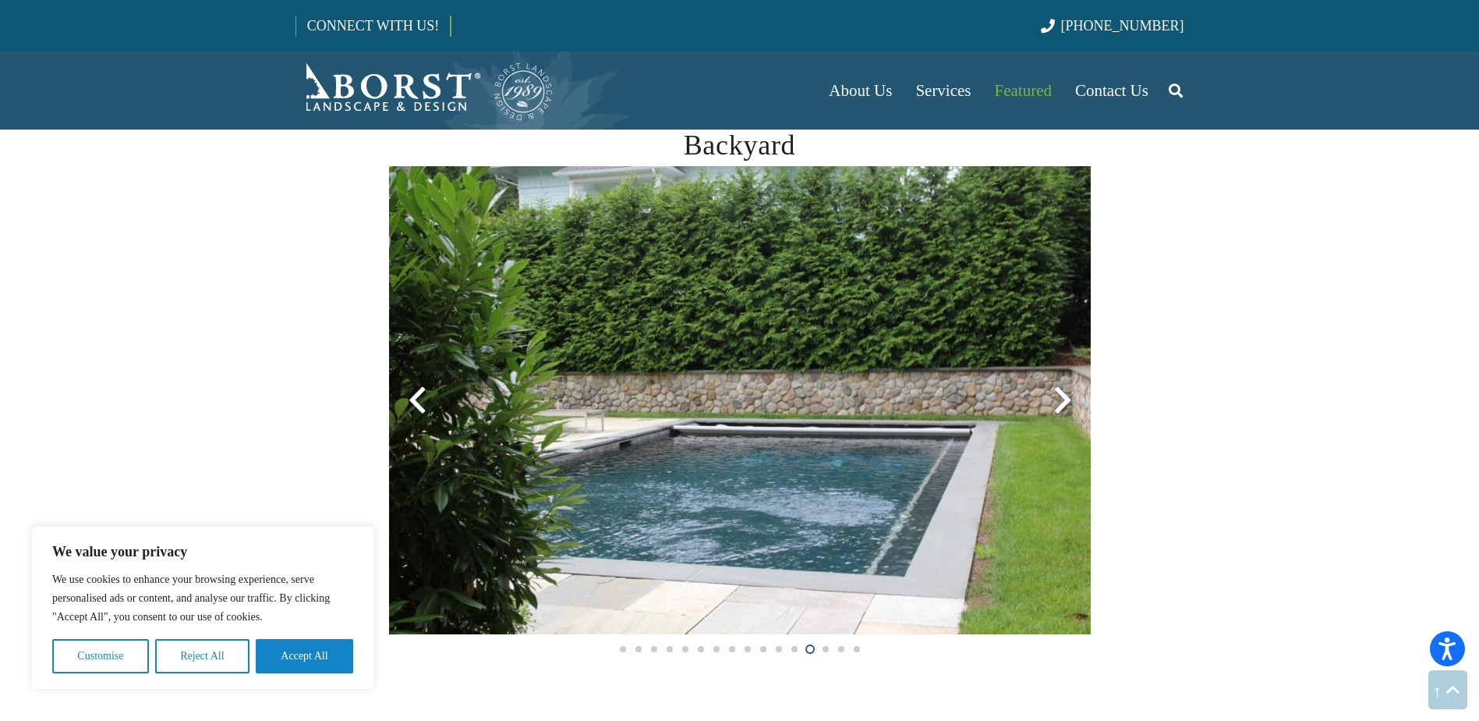
click at [1068, 393] on div at bounding box center [1063, 400] width 56 height 56
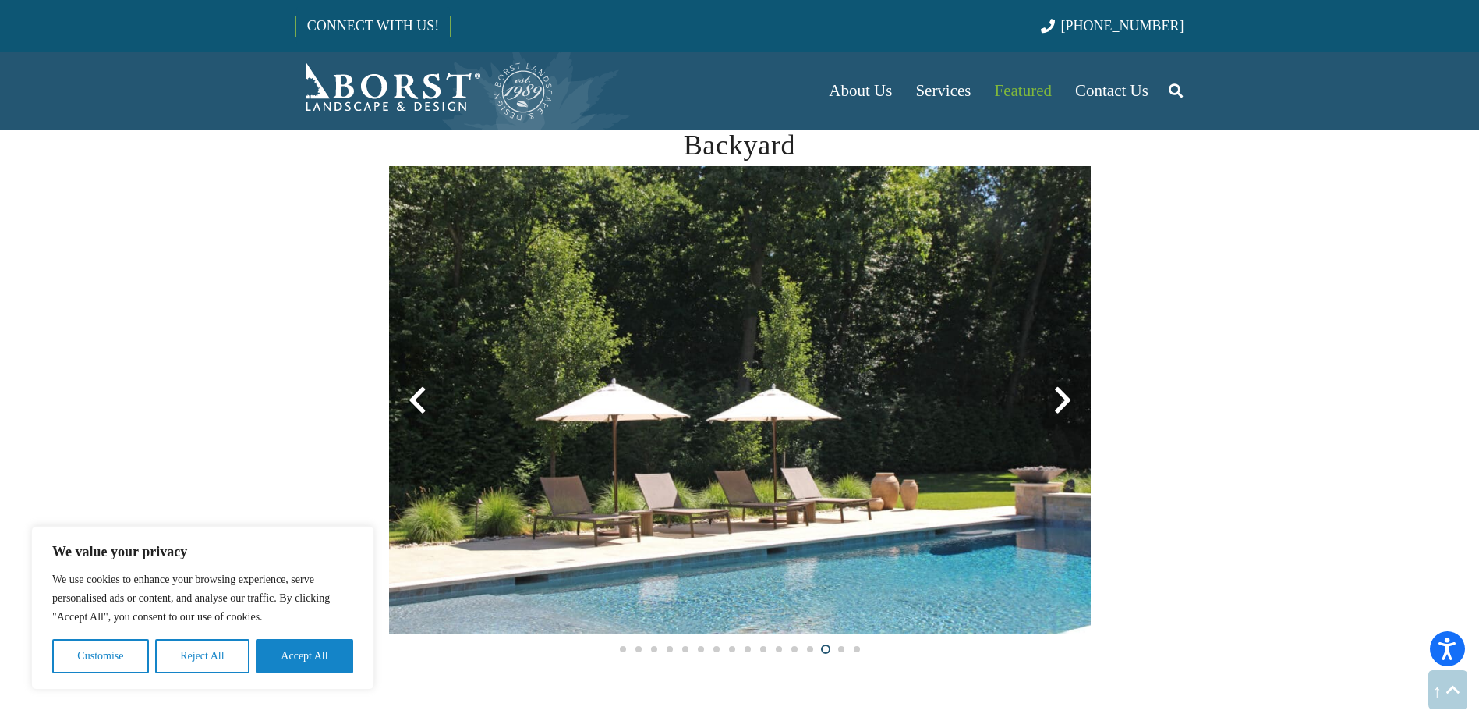
click at [1068, 393] on div at bounding box center [1063, 400] width 56 height 56
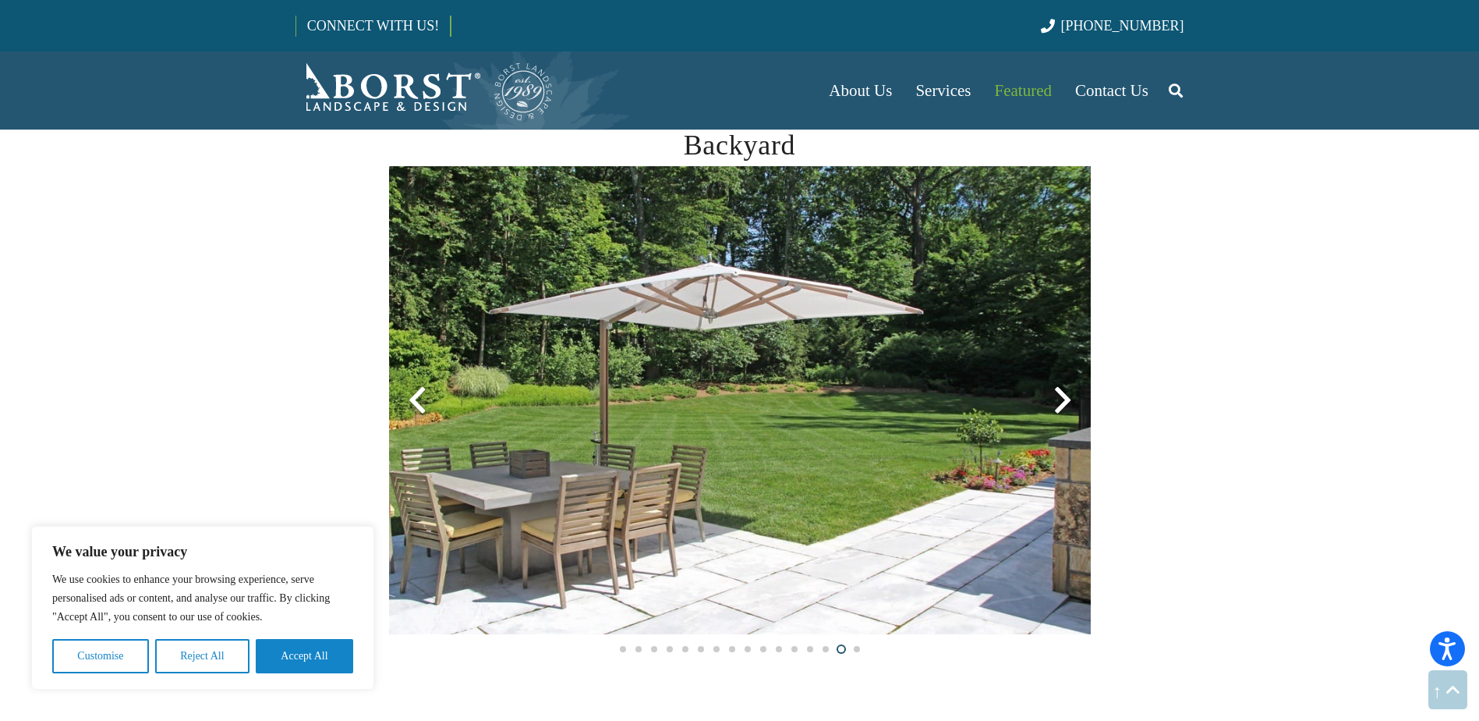
click at [1068, 393] on div at bounding box center [1063, 400] width 56 height 56
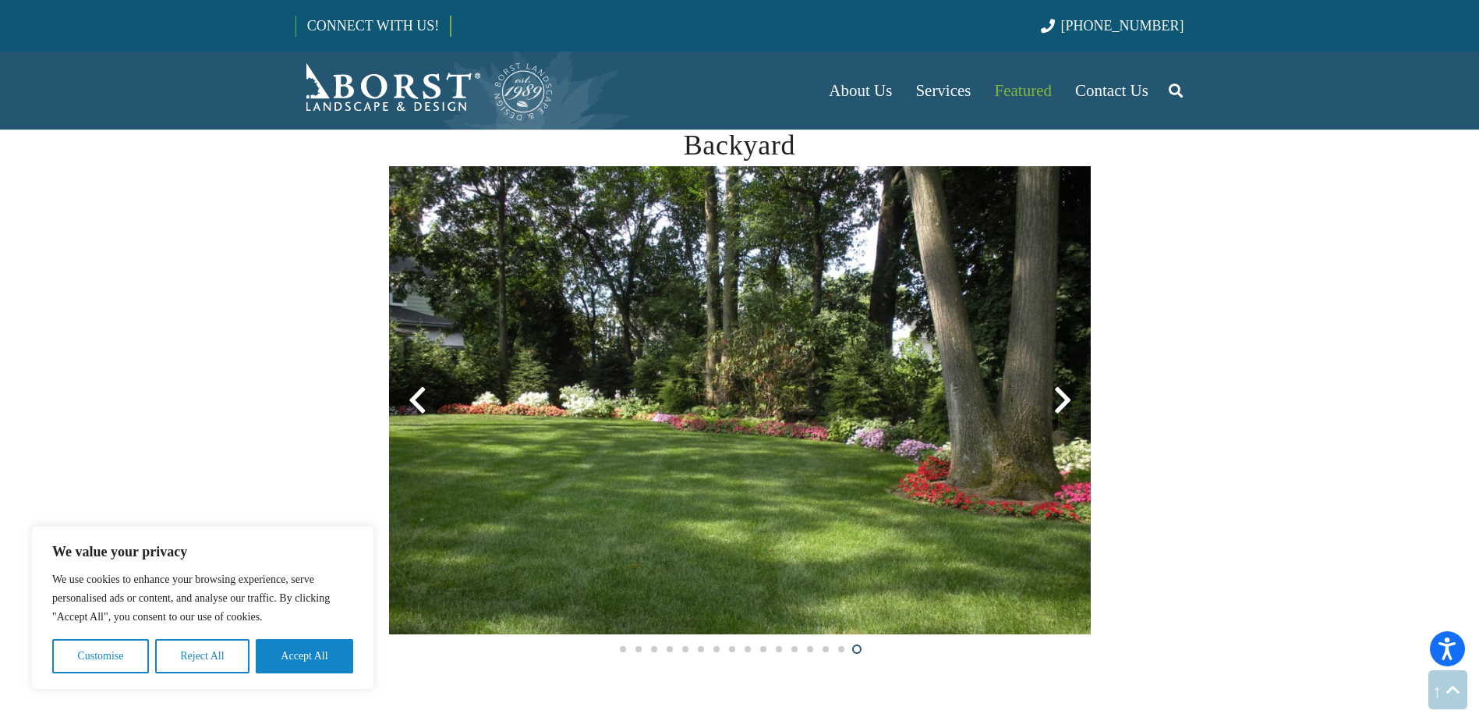
click at [1068, 393] on div at bounding box center [1063, 400] width 56 height 56
click at [1068, 395] on div at bounding box center [1063, 400] width 56 height 56
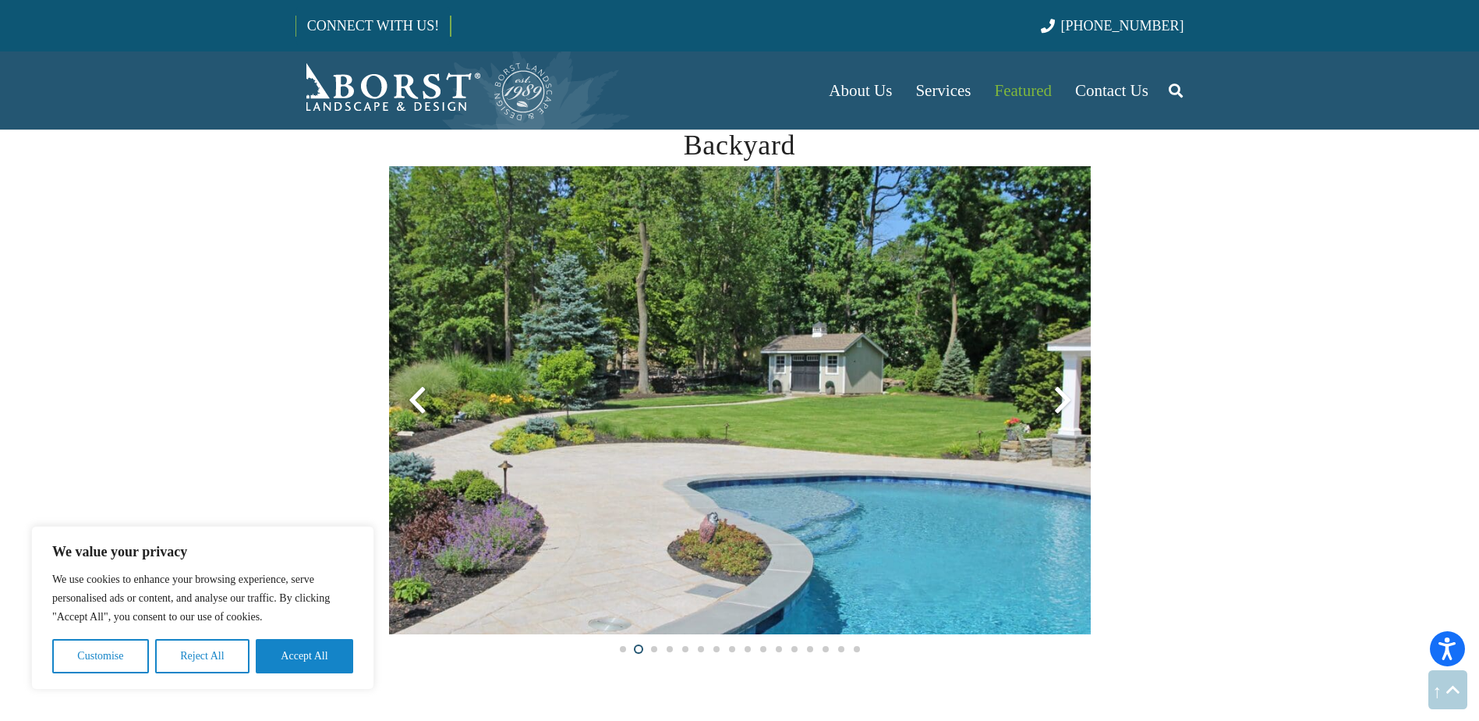
click at [1068, 395] on div at bounding box center [1063, 400] width 56 height 56
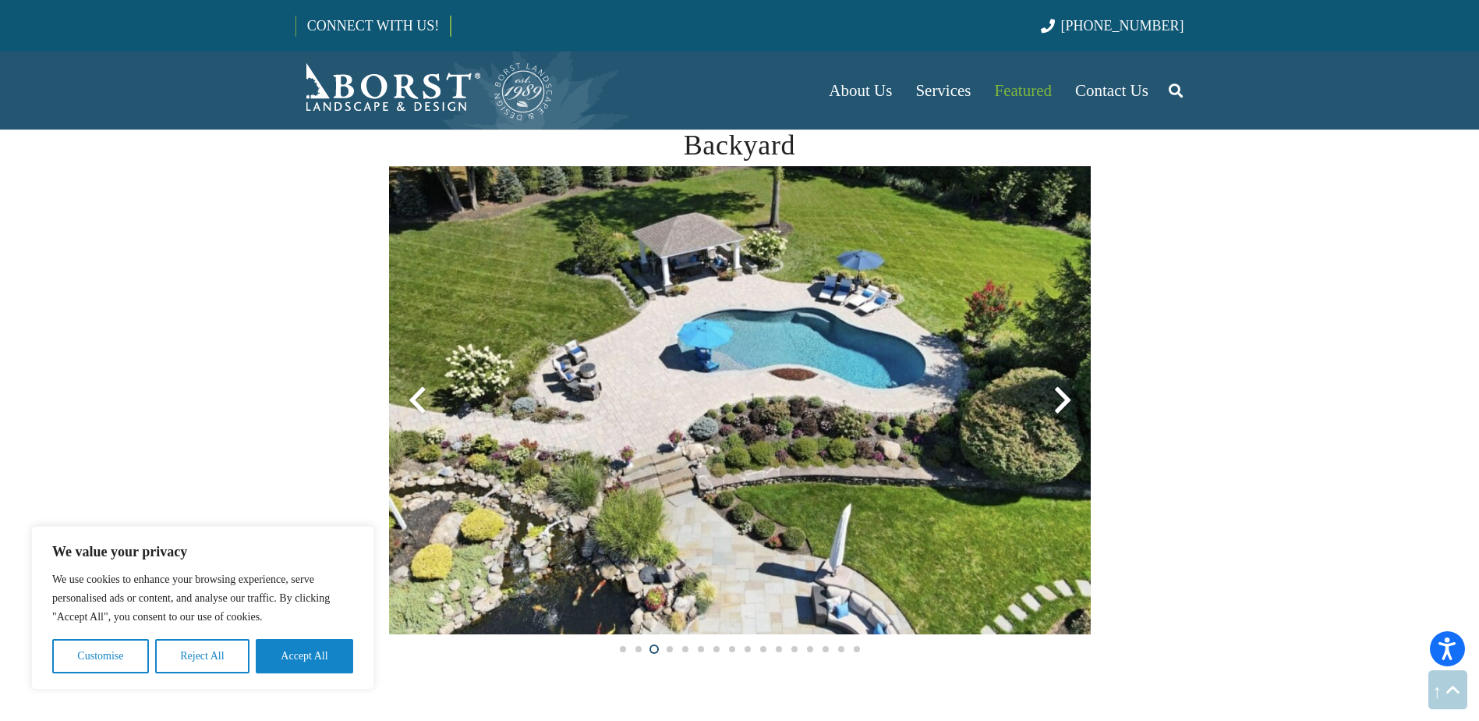
click at [1068, 395] on div at bounding box center [1063, 400] width 56 height 56
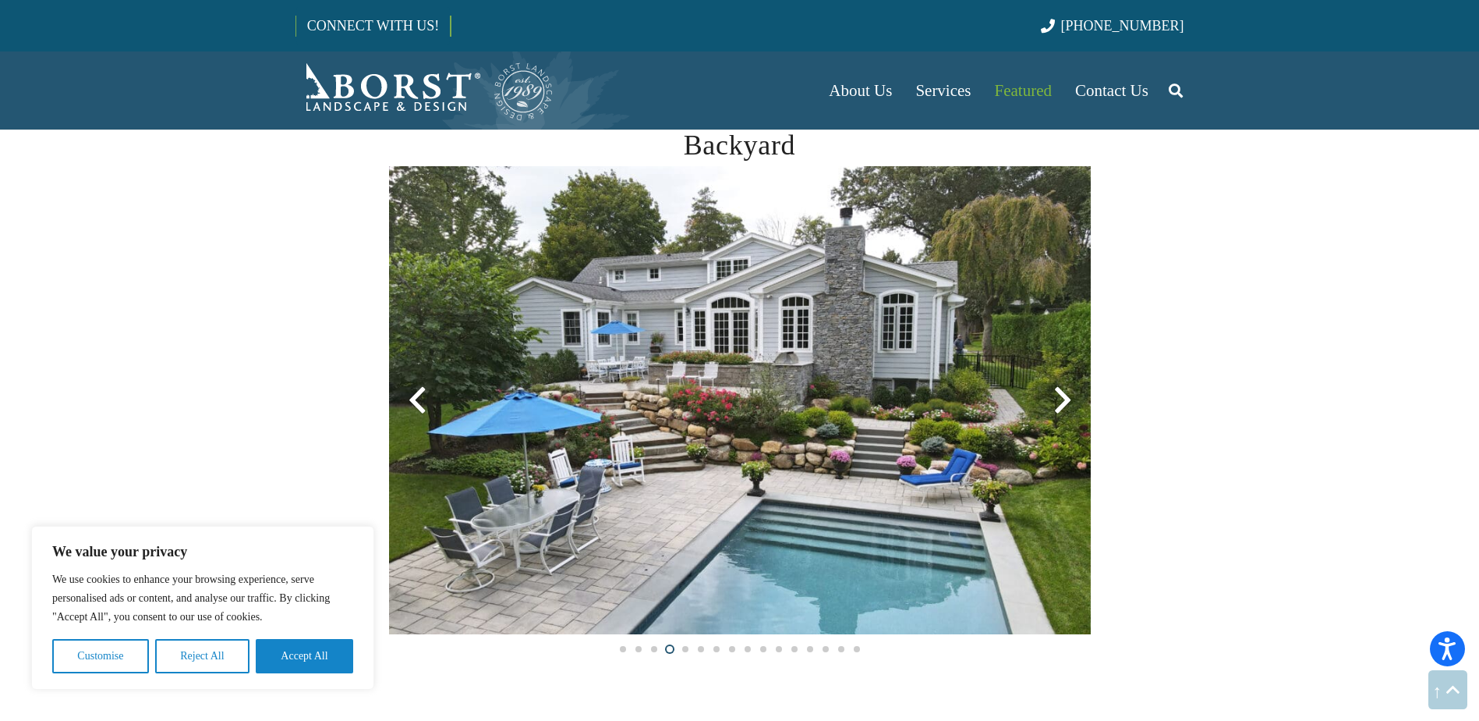
click at [1068, 395] on div at bounding box center [1063, 400] width 56 height 56
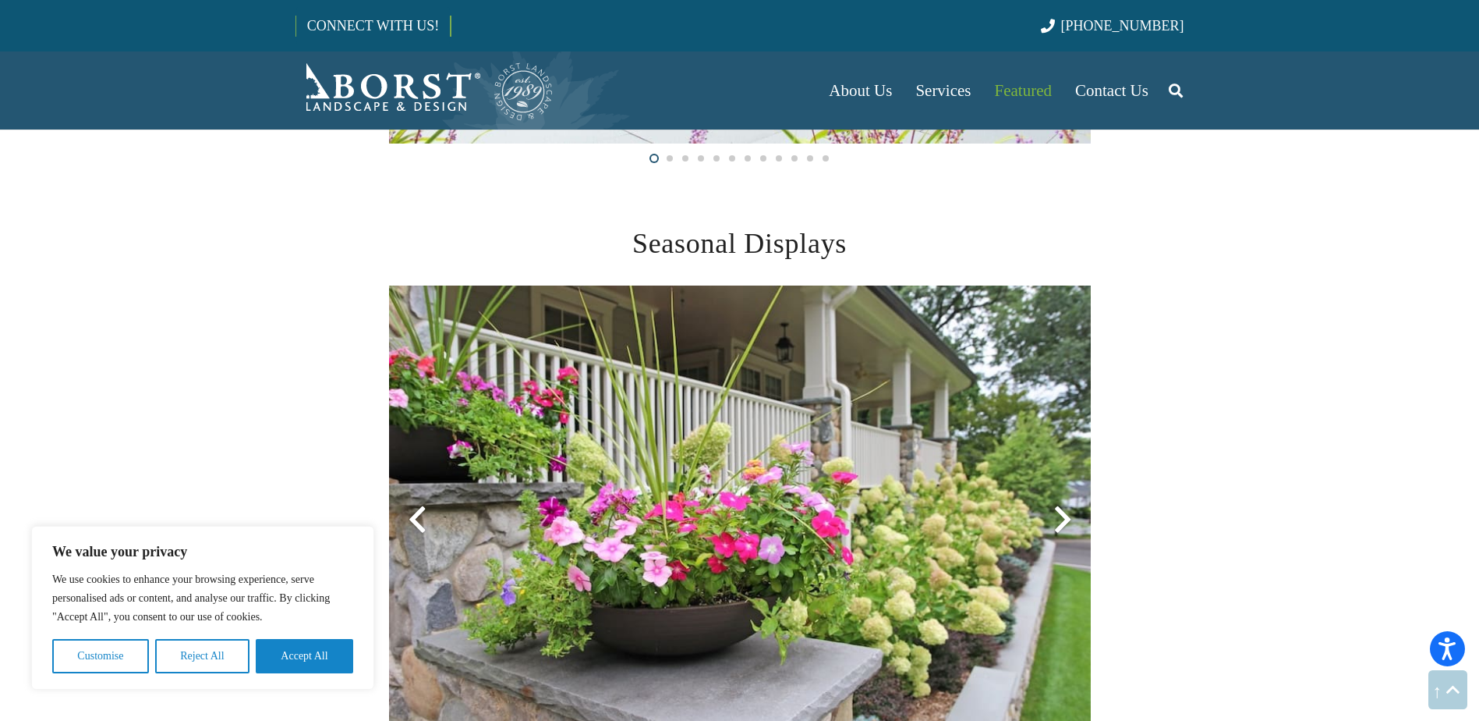
scroll to position [3509, 0]
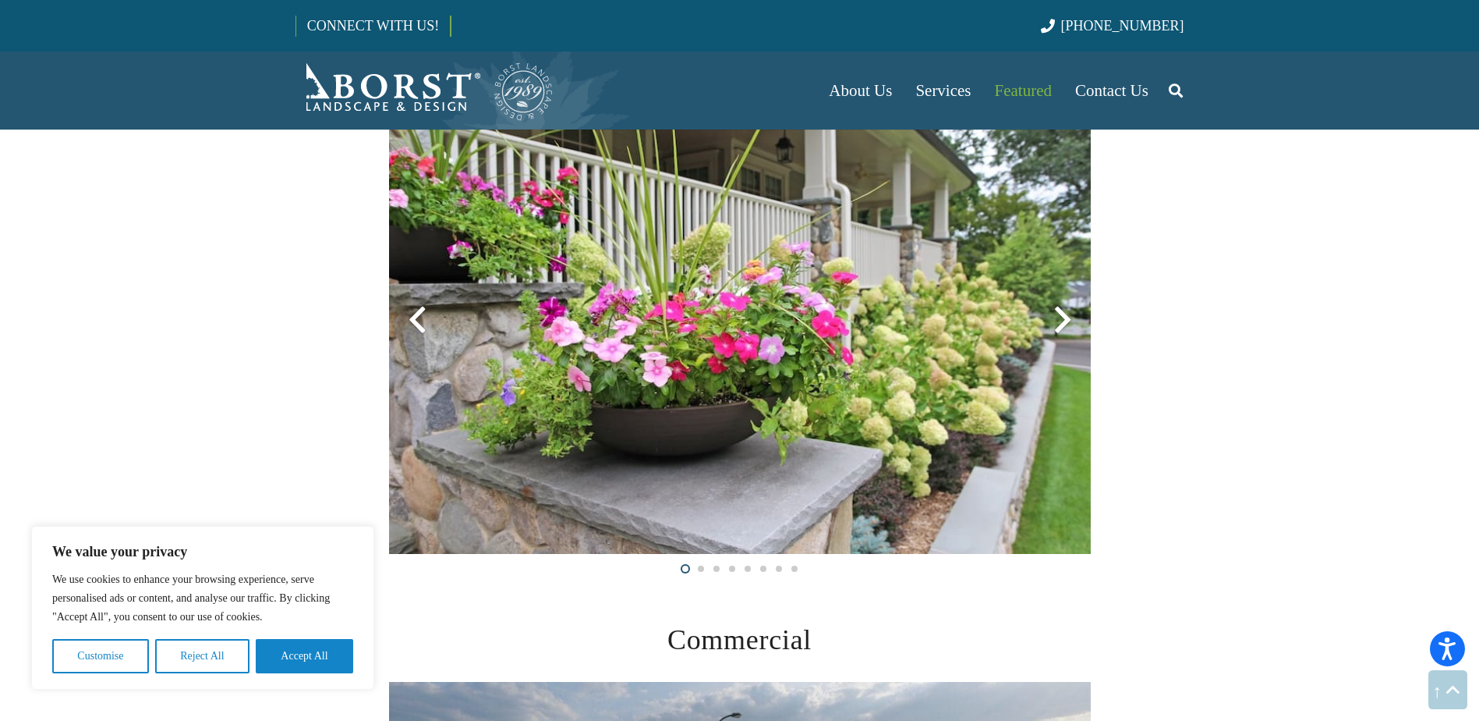
click at [1069, 318] on div at bounding box center [1063, 320] width 56 height 56
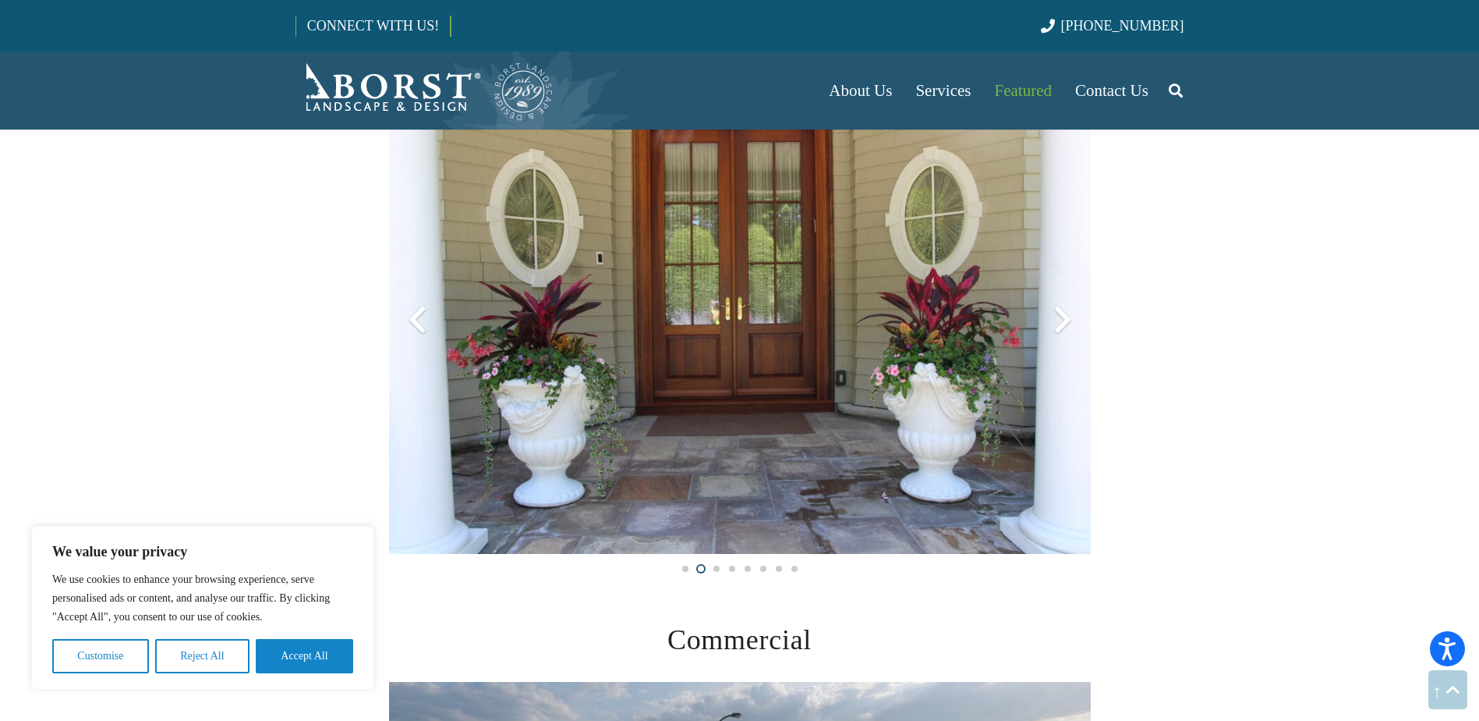
click at [1069, 318] on div at bounding box center [1063, 320] width 56 height 56
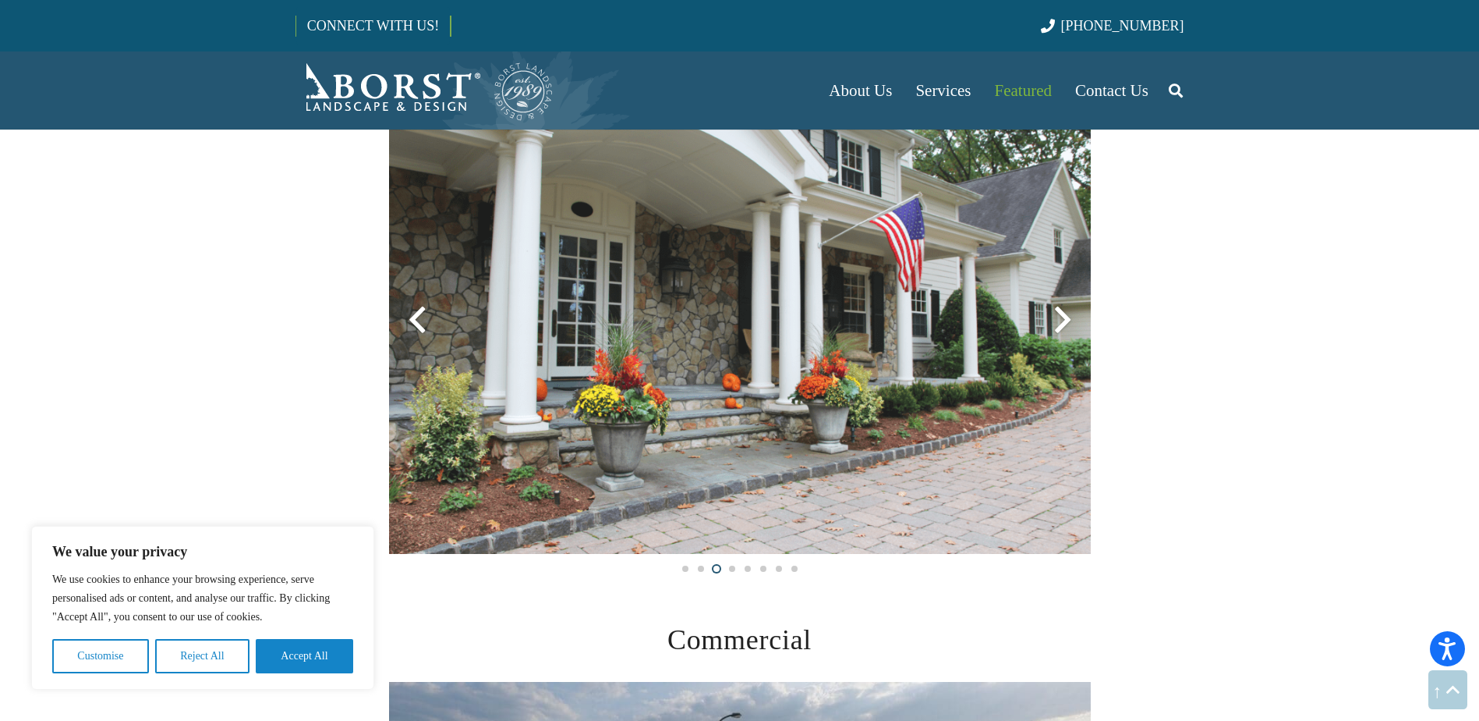
click at [1069, 318] on div at bounding box center [1063, 320] width 56 height 56
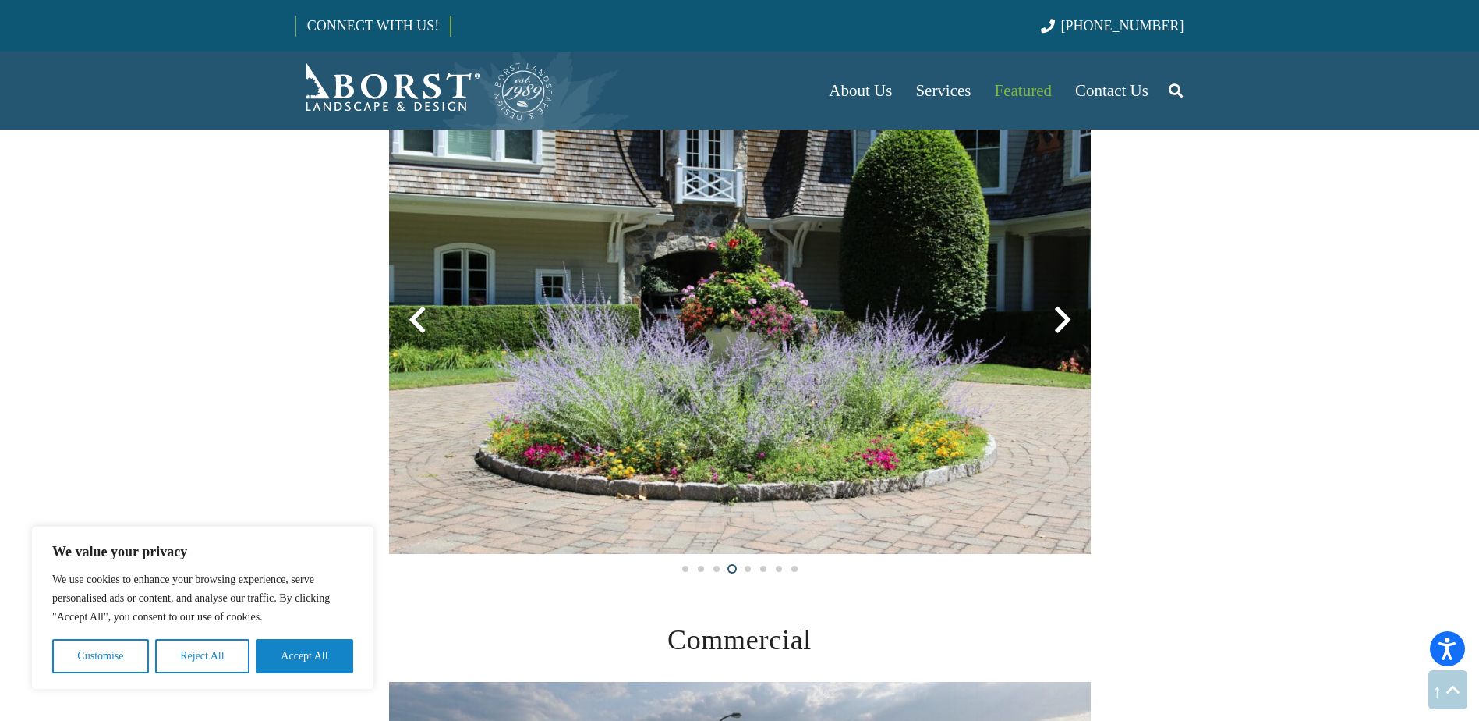
click at [1069, 318] on div at bounding box center [1063, 320] width 56 height 56
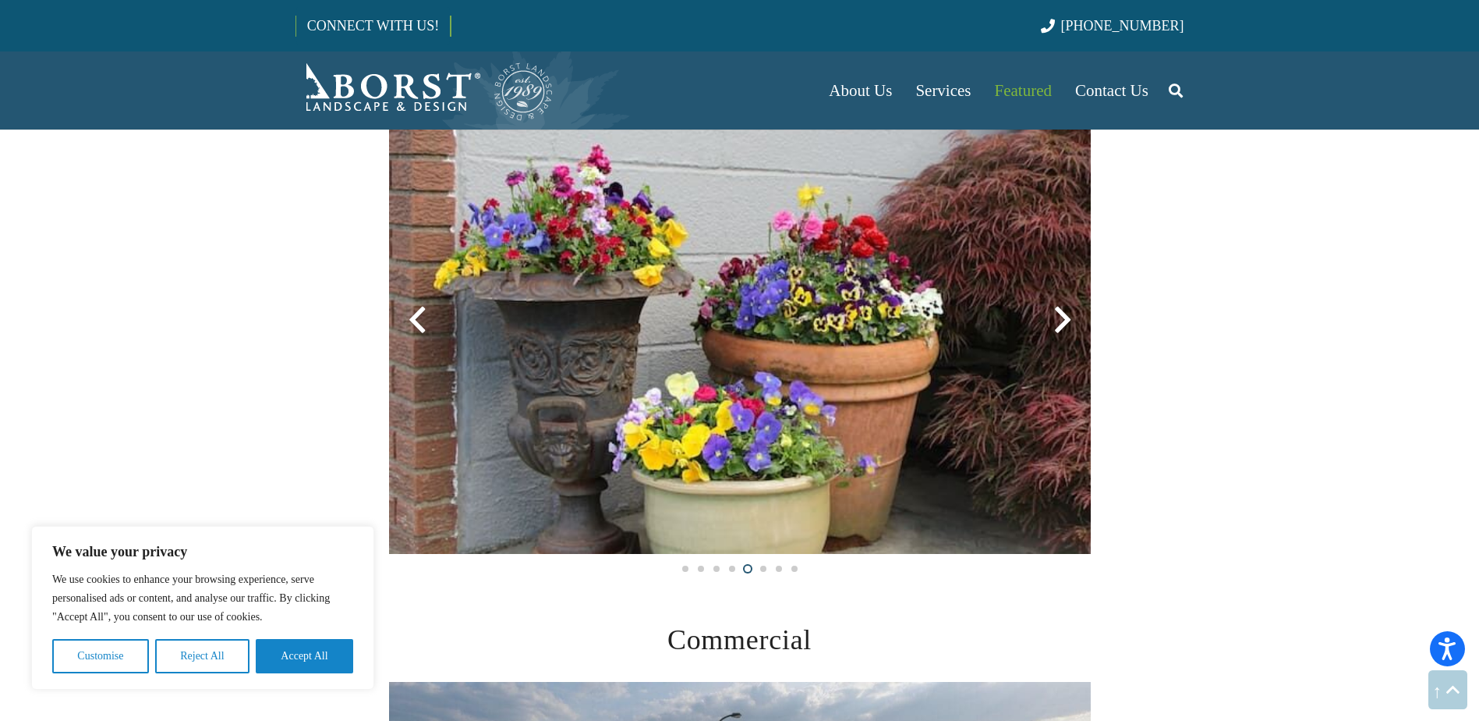
click at [1069, 318] on div at bounding box center [1063, 320] width 56 height 56
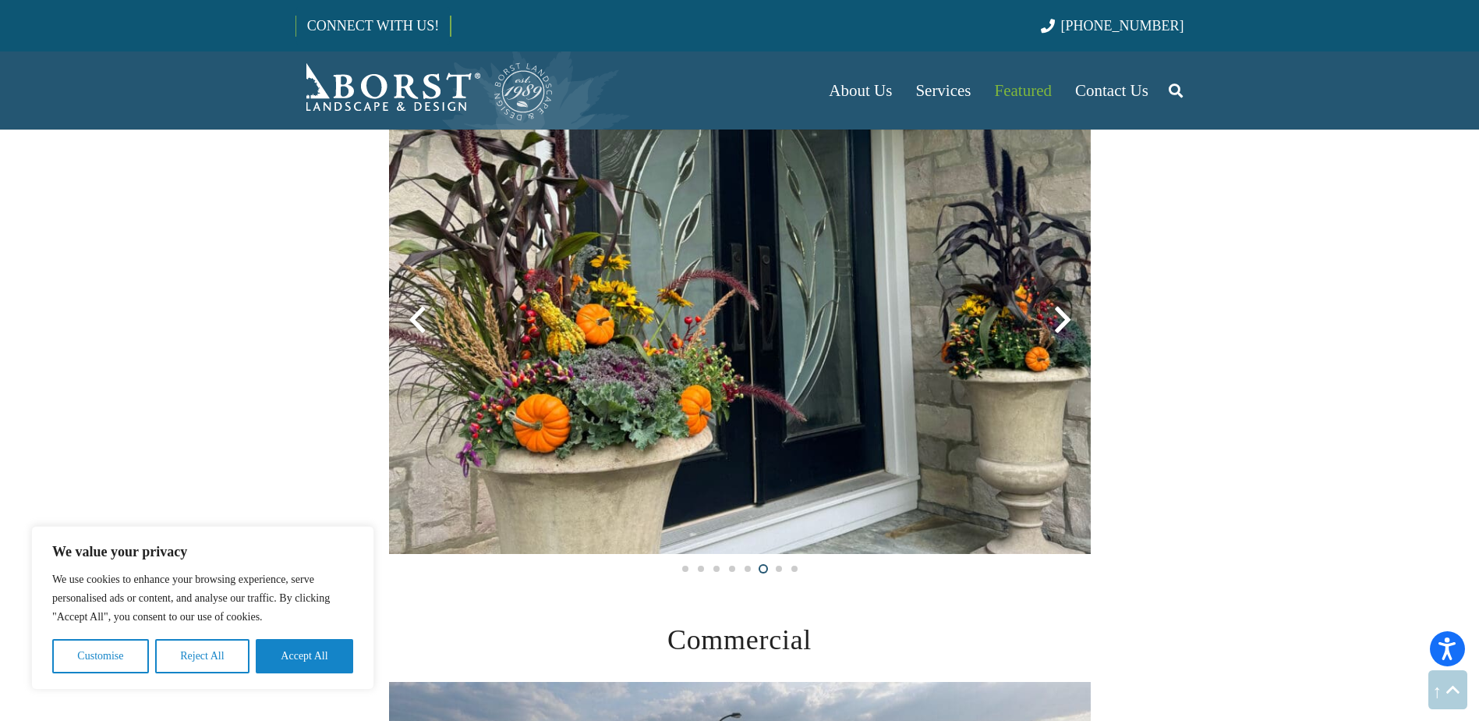
click at [1069, 318] on div at bounding box center [1063, 320] width 56 height 56
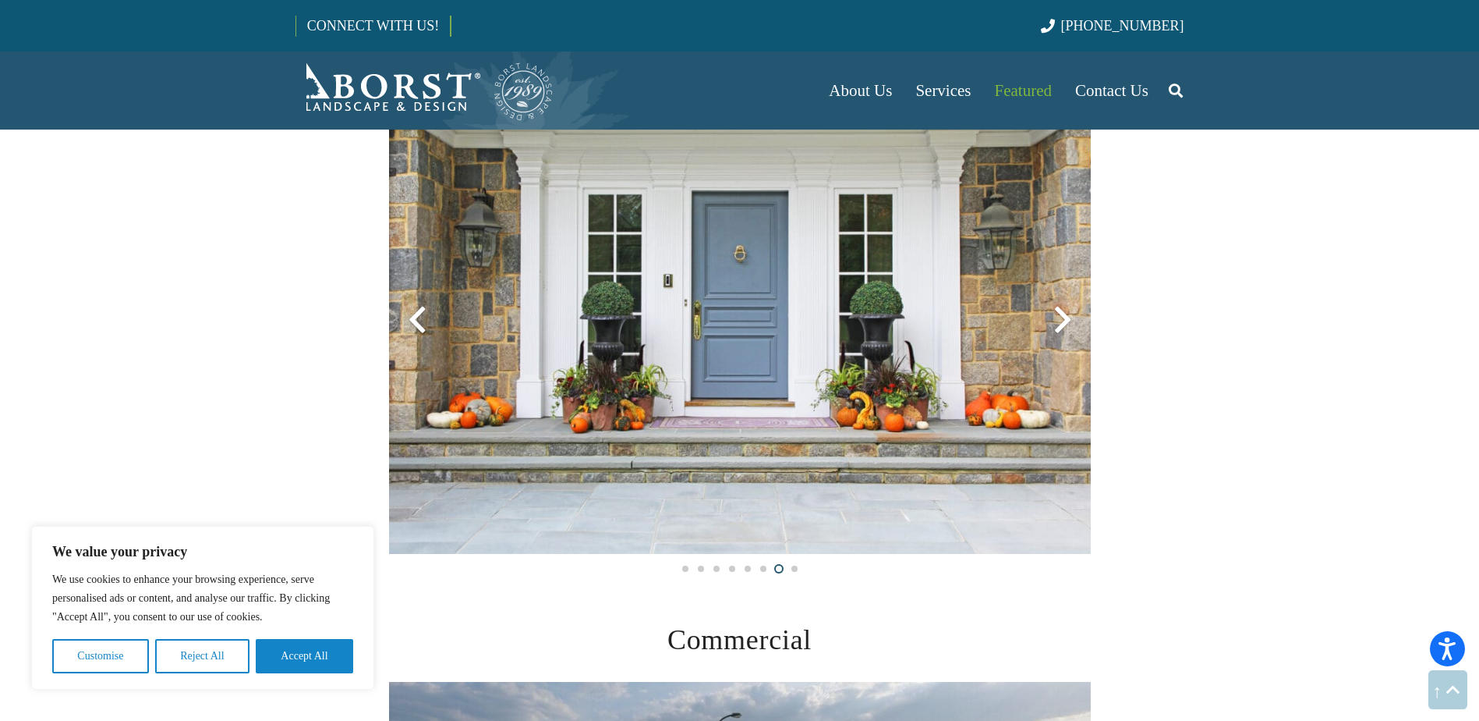
click at [1069, 318] on div at bounding box center [1063, 320] width 56 height 56
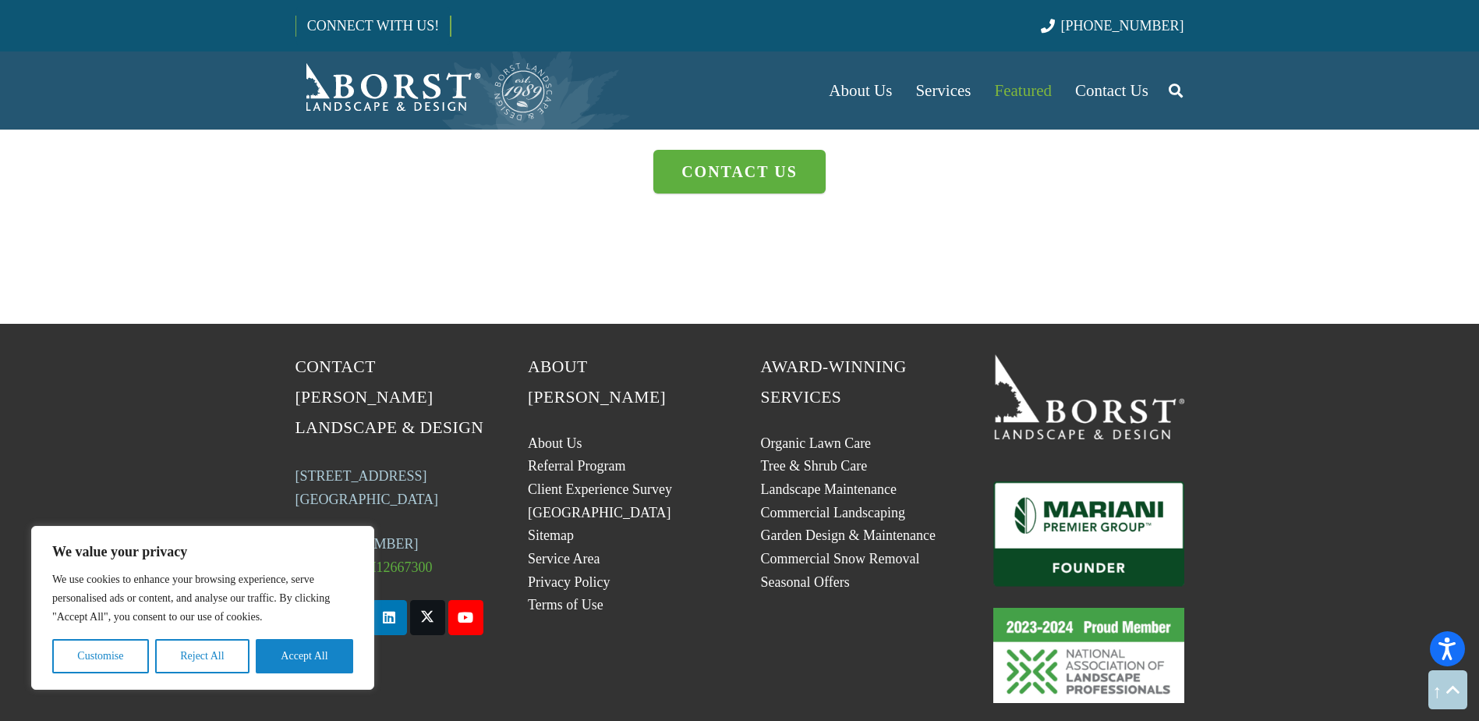
scroll to position [4523, 0]
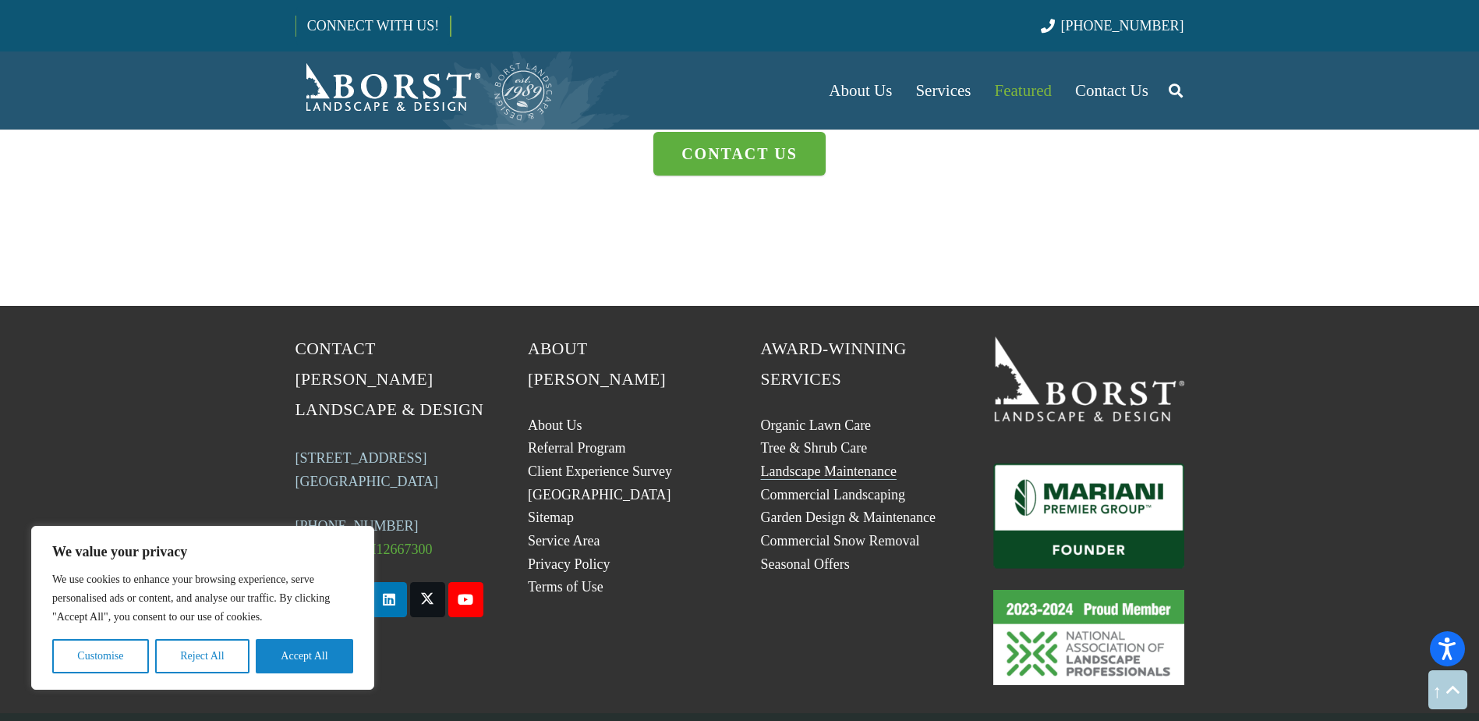
click at [825, 471] on link "Landscape Maintenance" at bounding box center [829, 471] width 136 height 16
